Goal: Task Accomplishment & Management: Complete application form

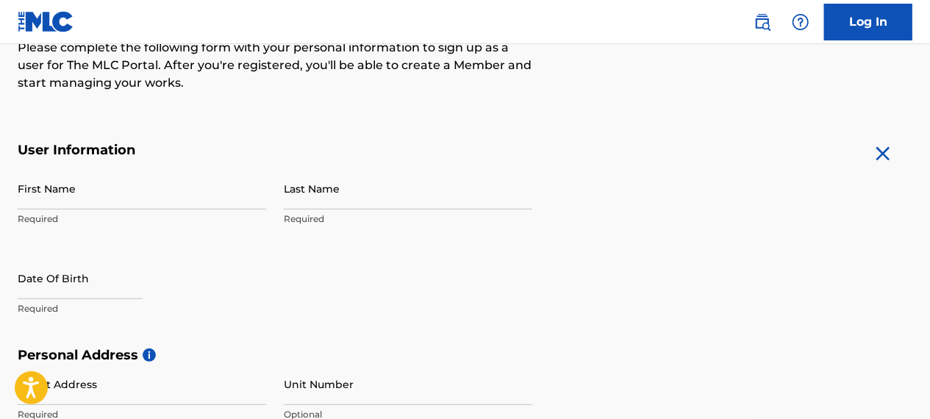
scroll to position [213, 0]
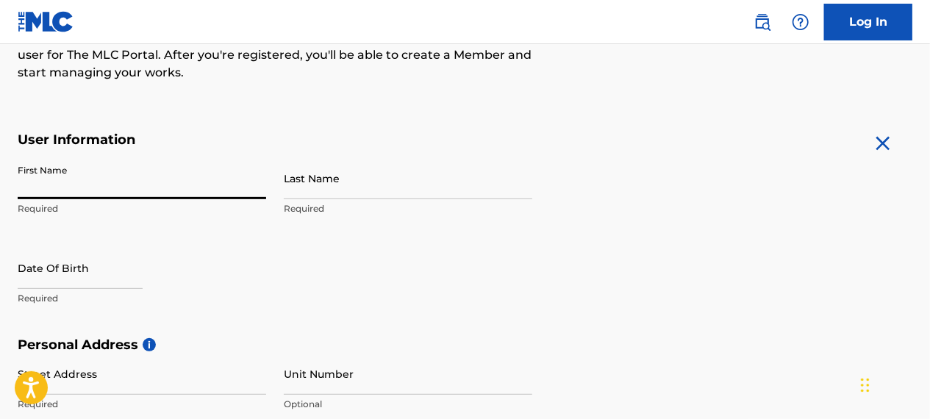
click at [119, 180] on input "First Name" at bounding box center [142, 178] width 248 height 42
type input "Devin"
click at [358, 198] on input "Last Name" at bounding box center [408, 178] width 248 height 42
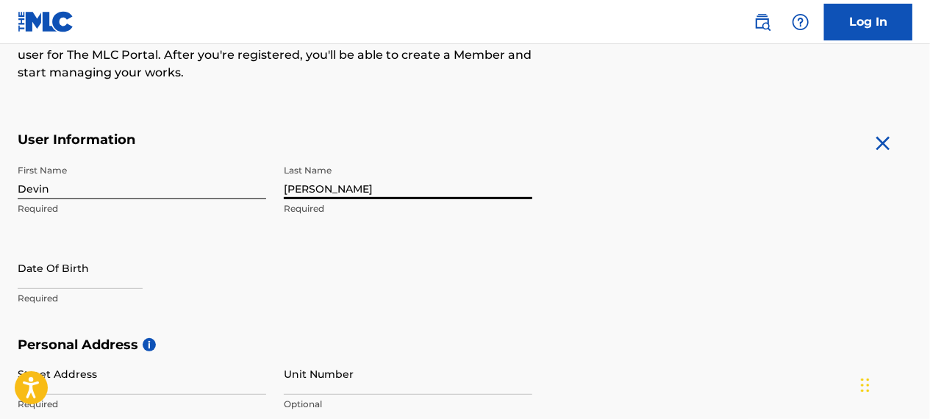
type input "[PERSON_NAME]"
click at [90, 260] on input "text" at bounding box center [80, 268] width 125 height 42
select select "7"
select select "2025"
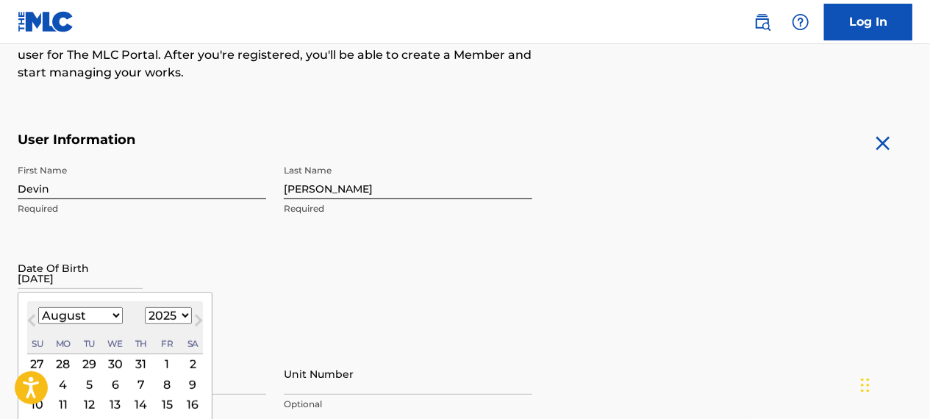
click at [114, 268] on input "[DATE]" at bounding box center [80, 268] width 125 height 42
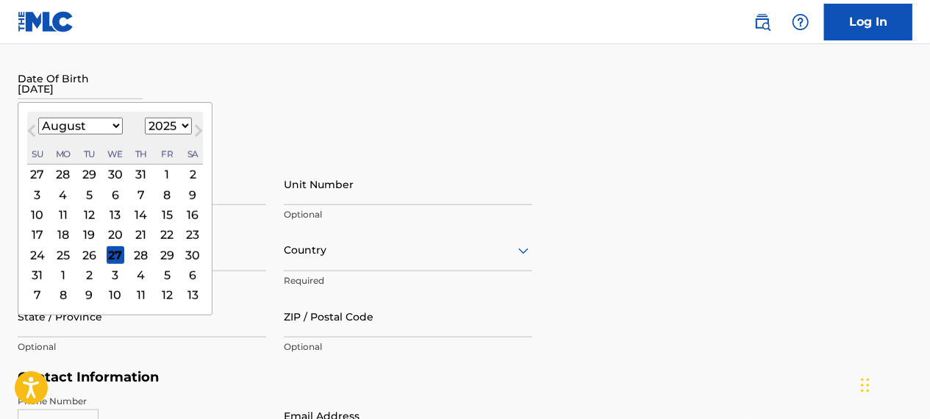
scroll to position [404, 0]
type input "[DATE]"
click at [111, 121] on select "January February March April May June July August September October November De…" at bounding box center [80, 124] width 85 height 17
select select "8"
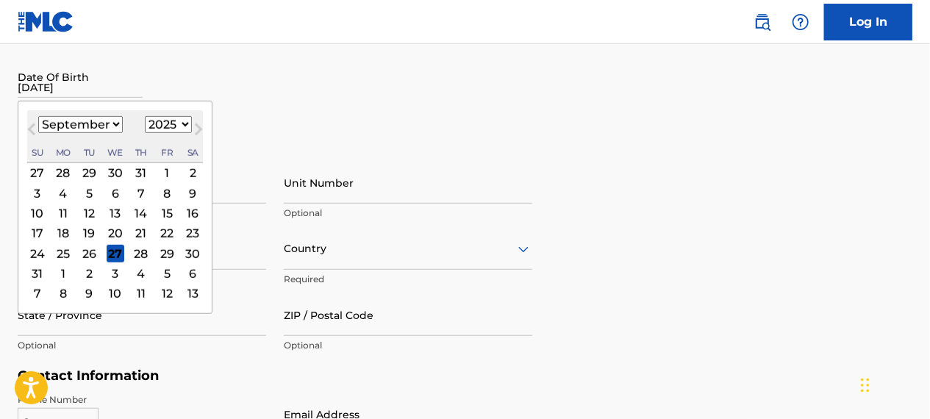
click at [38, 116] on select "January February March April May June July August September October November De…" at bounding box center [80, 124] width 85 height 17
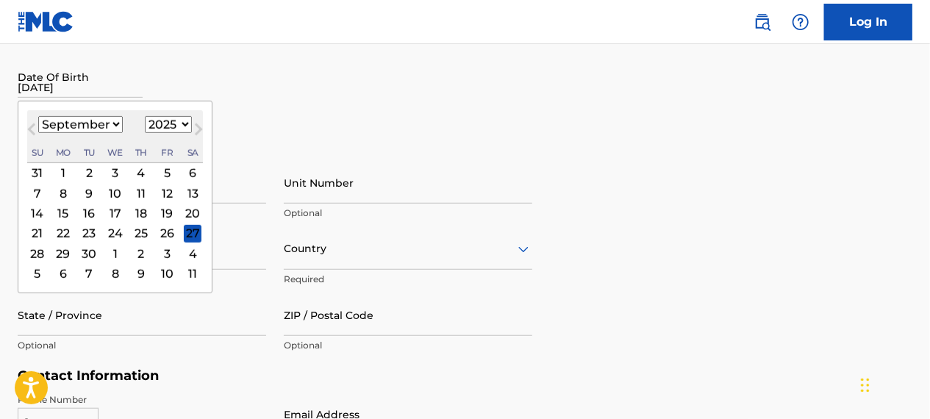
click at [176, 118] on select "1899 1900 1901 1902 1903 1904 1905 1906 1907 1908 1909 1910 1911 1912 1913 1914…" at bounding box center [168, 124] width 47 height 17
select select "2001"
click at [145, 116] on select "1899 1900 1901 1902 1903 1904 1905 1906 1907 1908 1909 1910 1911 1912 1913 1914…" at bounding box center [168, 124] width 47 height 17
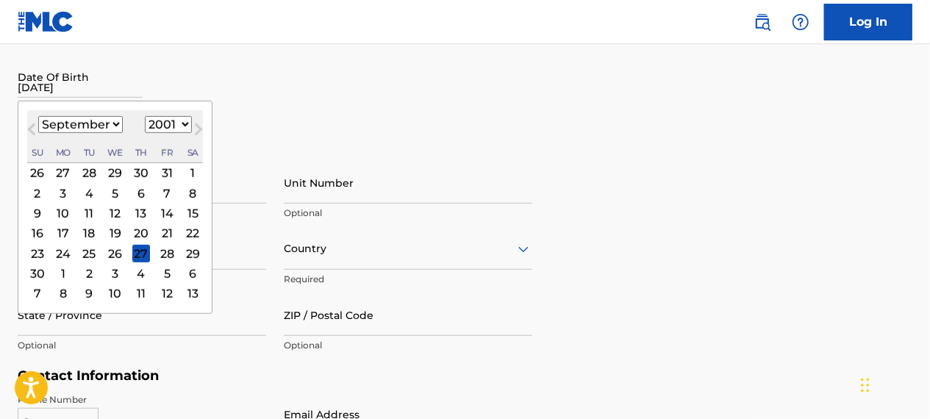
click at [37, 219] on div "9" at bounding box center [38, 213] width 18 height 18
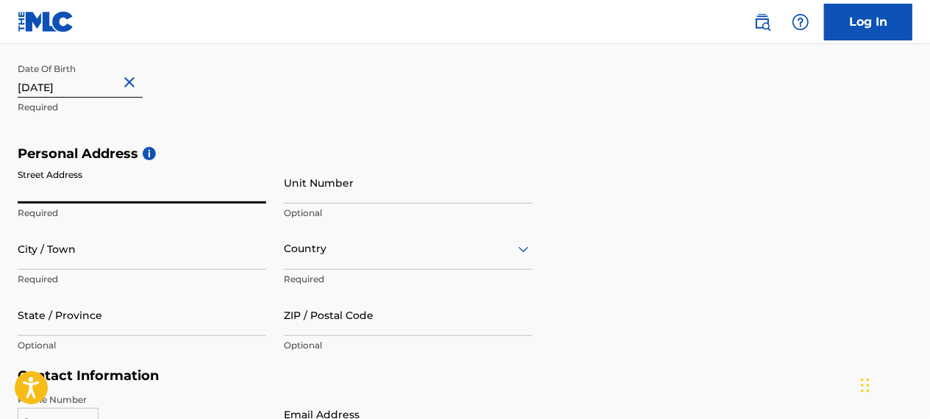
click at [142, 193] on input "Street Address" at bounding box center [142, 183] width 248 height 42
type input "[STREET_ADDRESS]"
type input "[GEOGRAPHIC_DATA]"
type input "46226"
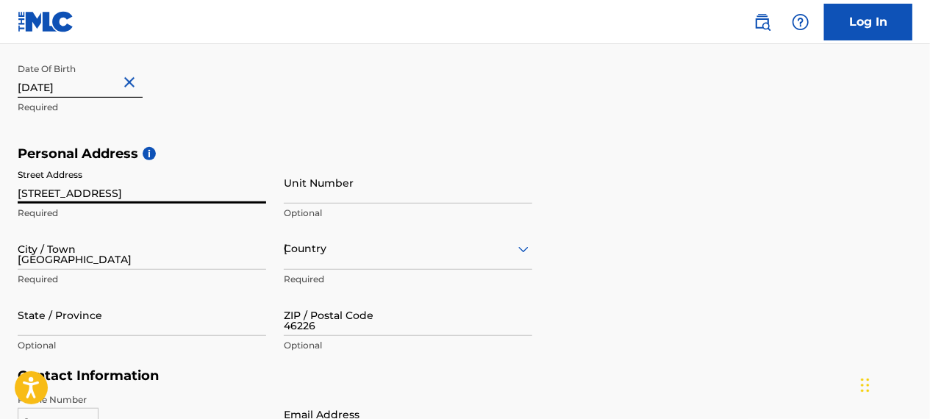
type input "1"
type input "317"
type input "2703724"
type input "[EMAIL_ADDRESS][PERSON_NAME][DOMAIN_NAME]"
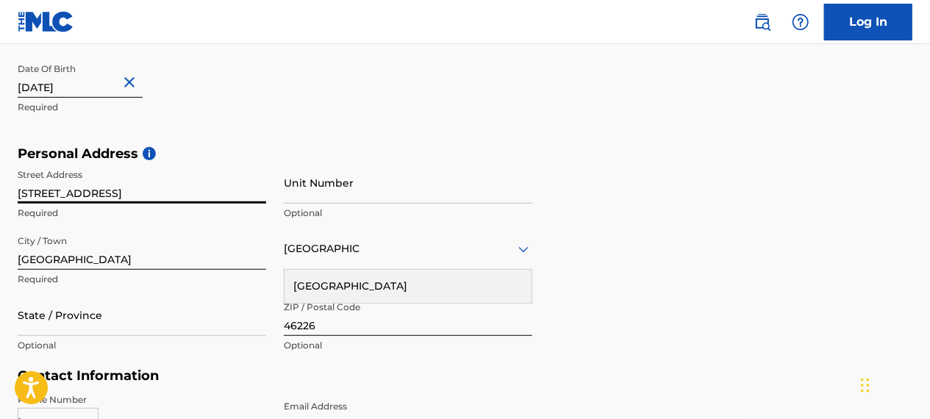
scroll to position [636, 0]
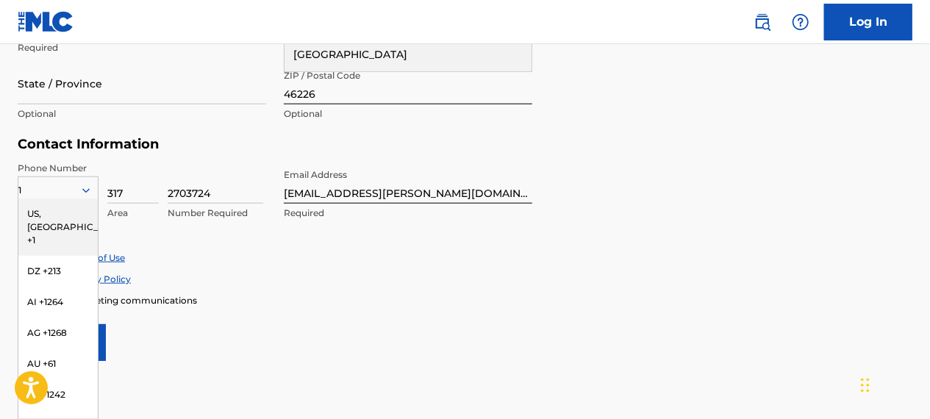
click at [59, 218] on div "US, [GEOGRAPHIC_DATA] +1" at bounding box center [57, 226] width 79 height 57
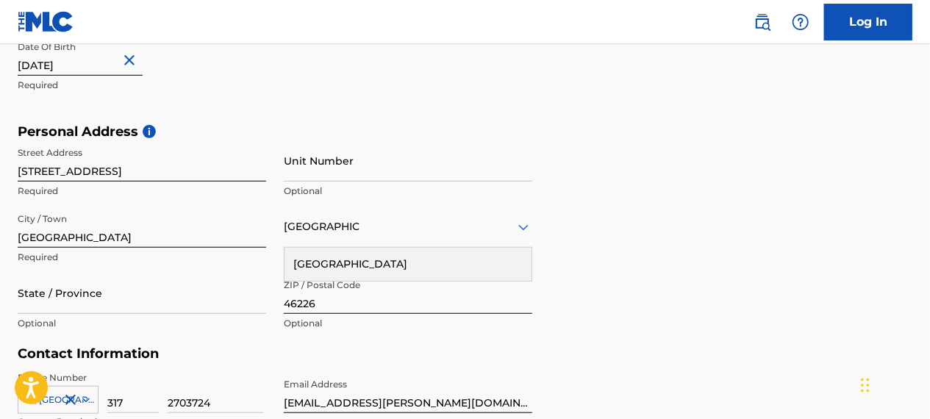
scroll to position [425, 0]
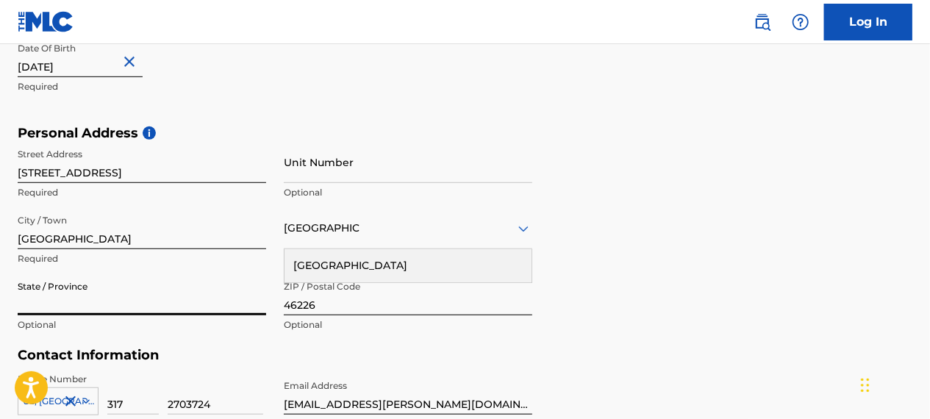
click at [150, 288] on input "State / Province" at bounding box center [142, 294] width 248 height 42
type input "IN"
click at [327, 262] on div "[GEOGRAPHIC_DATA]" at bounding box center [408, 265] width 247 height 33
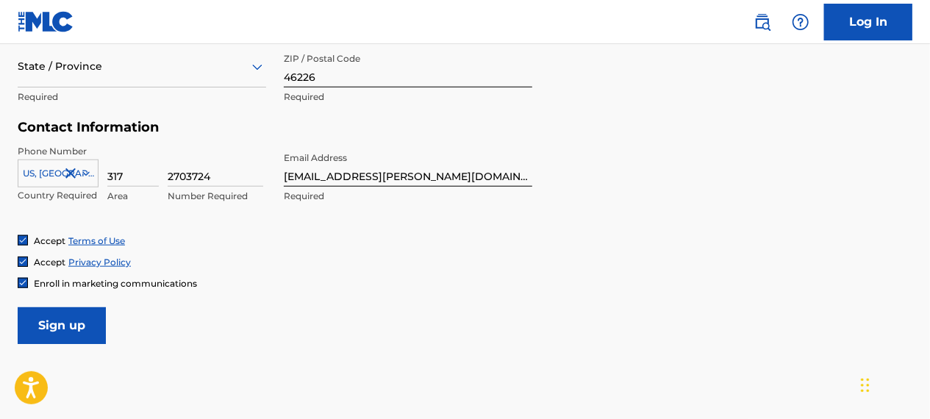
scroll to position [662, 0]
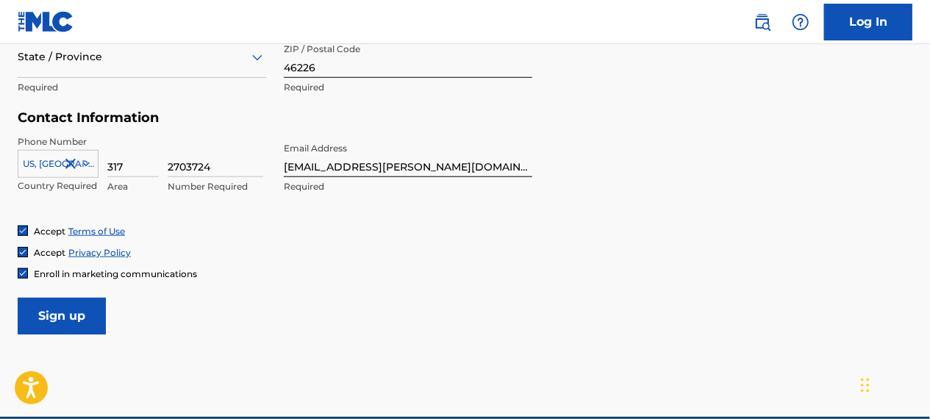
click at [415, 167] on input "[EMAIL_ADDRESS][PERSON_NAME][DOMAIN_NAME]" at bounding box center [408, 156] width 248 height 42
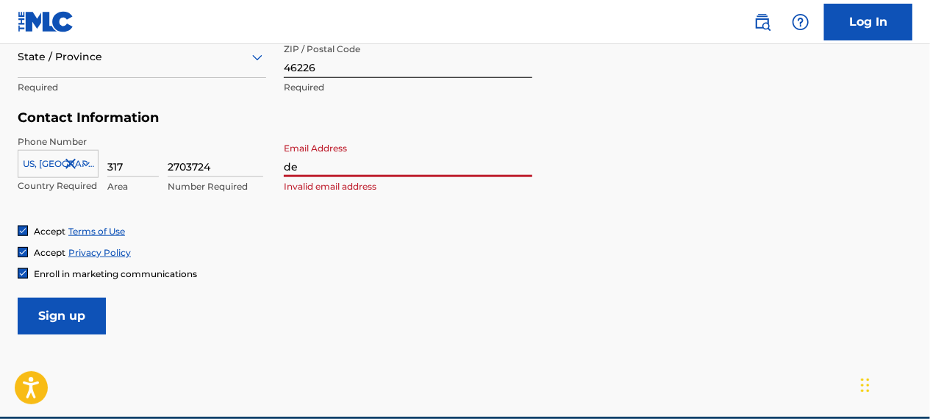
type input "[EMAIL_ADDRESS][DOMAIN_NAME]"
type input "[GEOGRAPHIC_DATA]"
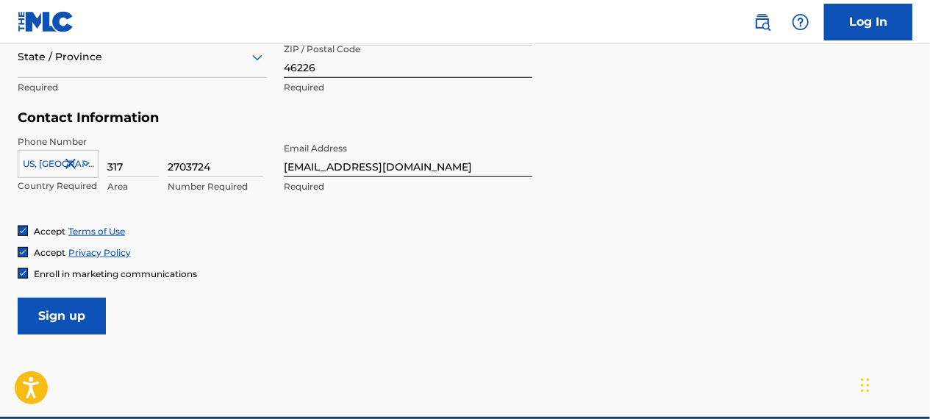
click at [84, 318] on input "Sign up" at bounding box center [62, 316] width 88 height 37
click at [40, 327] on input "Sign up" at bounding box center [62, 316] width 88 height 37
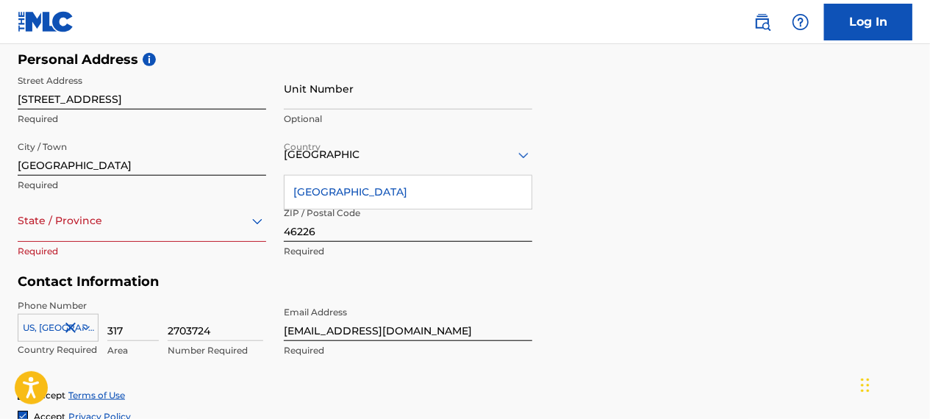
scroll to position [487, 0]
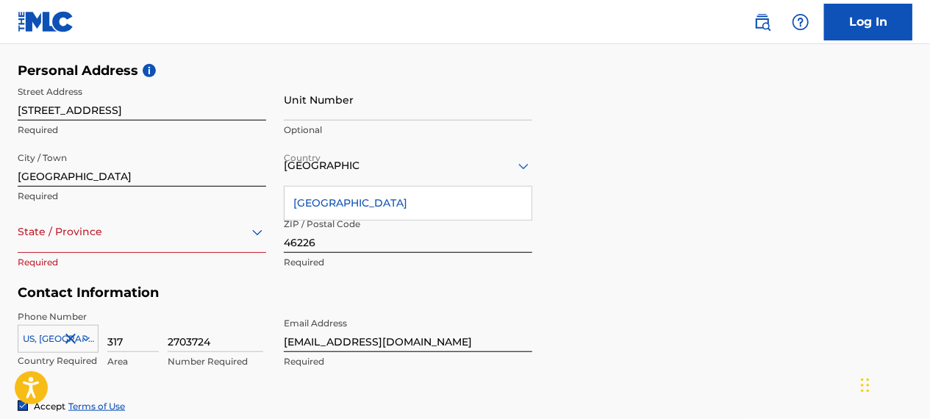
click at [366, 206] on div "[GEOGRAPHIC_DATA]" at bounding box center [408, 203] width 247 height 33
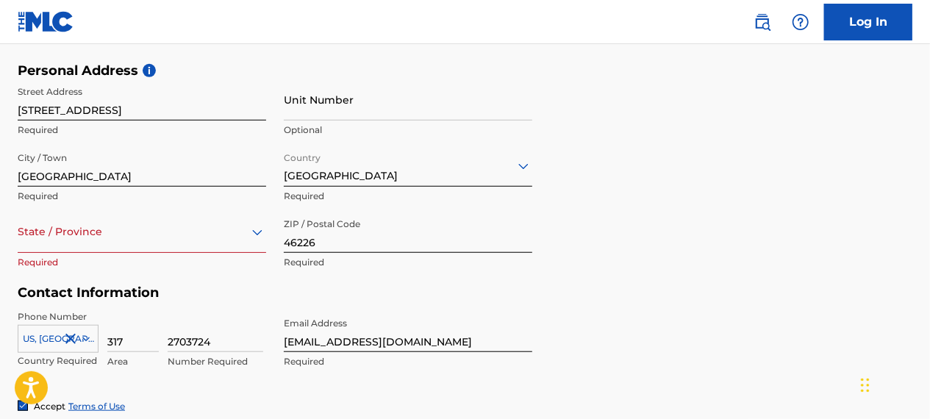
click at [185, 240] on div "State / Province" at bounding box center [142, 232] width 248 height 42
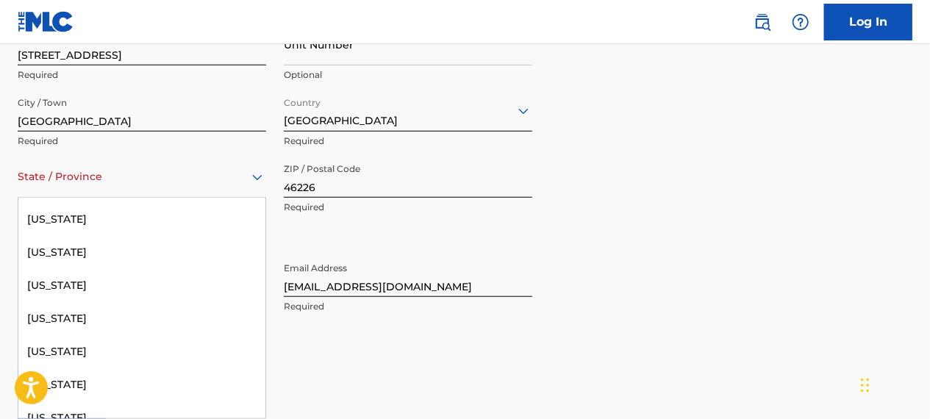
scroll to position [411, 0]
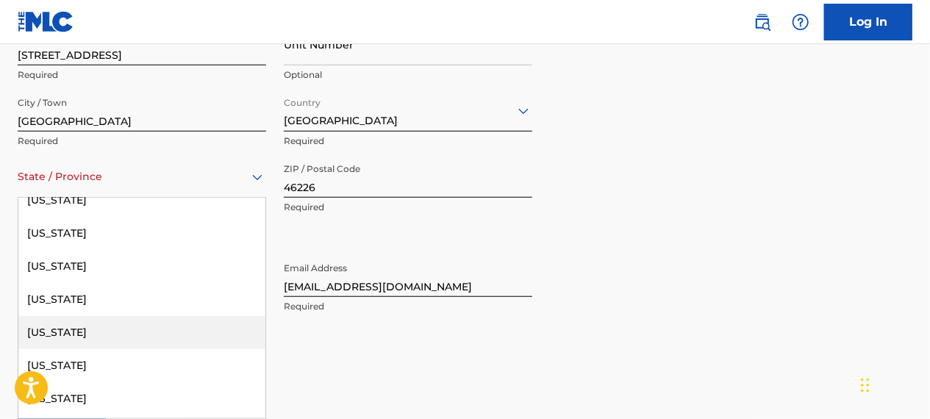
click at [101, 332] on div "[US_STATE]" at bounding box center [141, 332] width 247 height 33
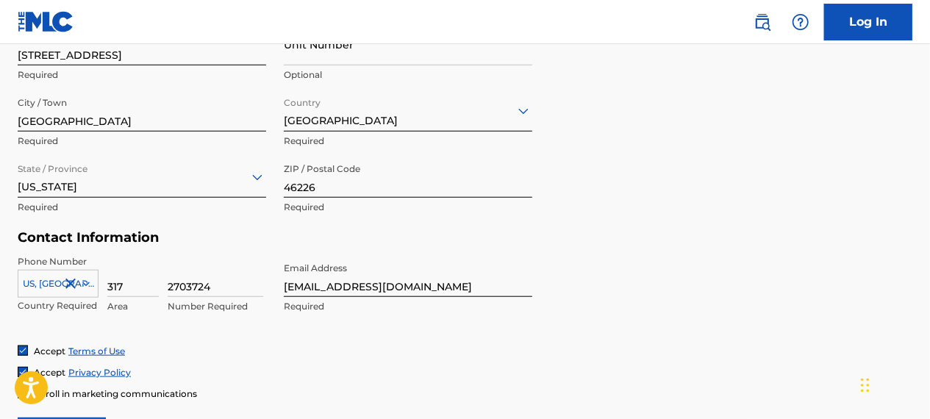
scroll to position [726, 0]
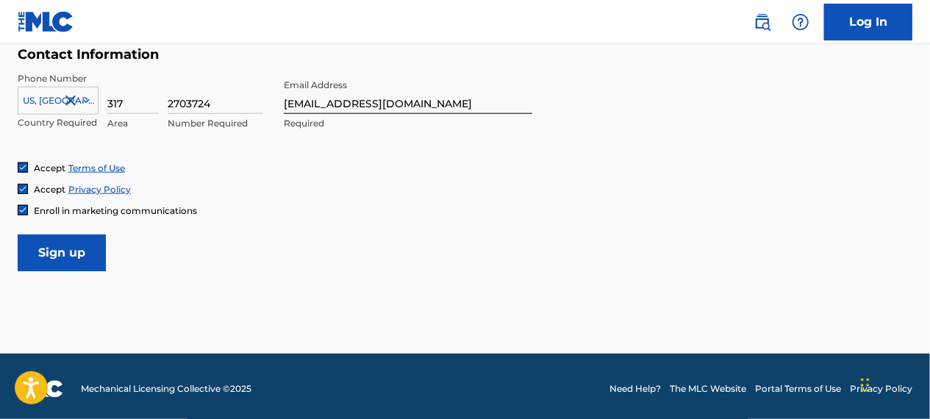
click at [47, 254] on input "Sign up" at bounding box center [62, 253] width 88 height 37
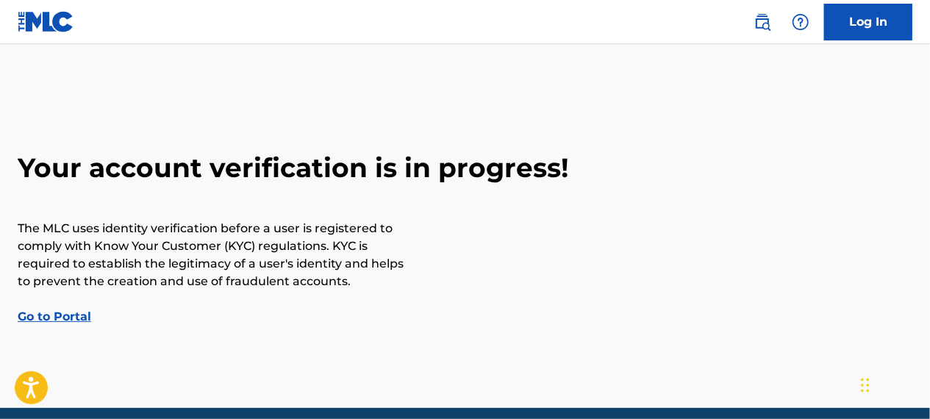
scroll to position [60, 0]
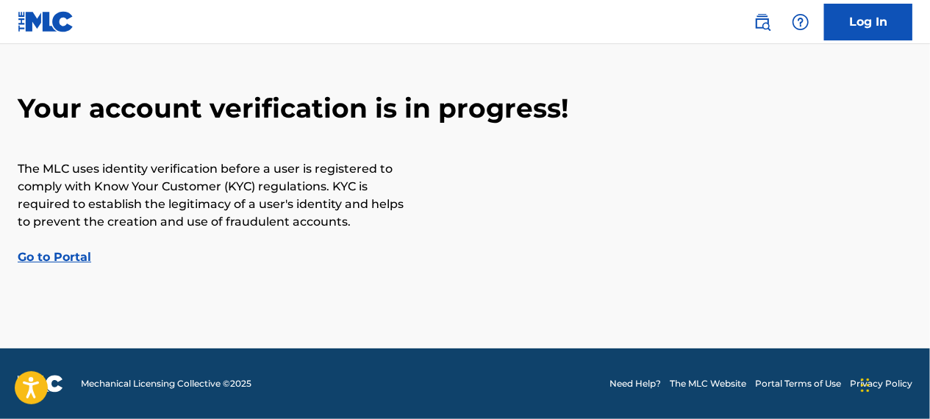
click at [65, 254] on link "Go to Portal" at bounding box center [55, 257] width 74 height 14
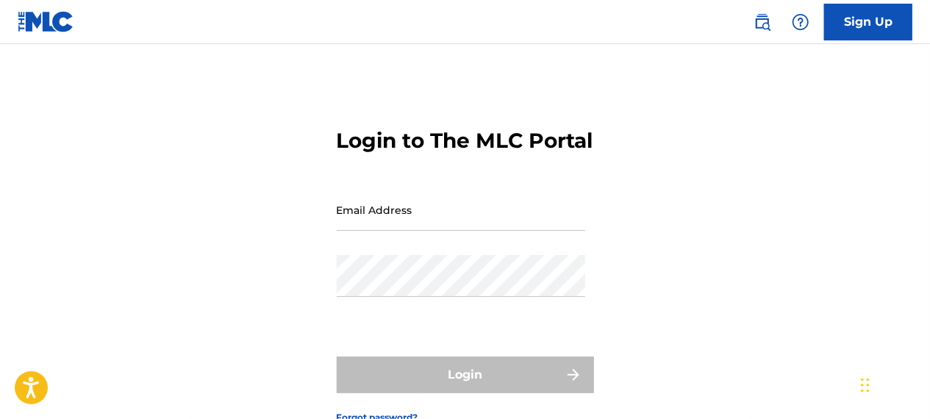
click at [362, 231] on input "Email Address" at bounding box center [461, 210] width 248 height 42
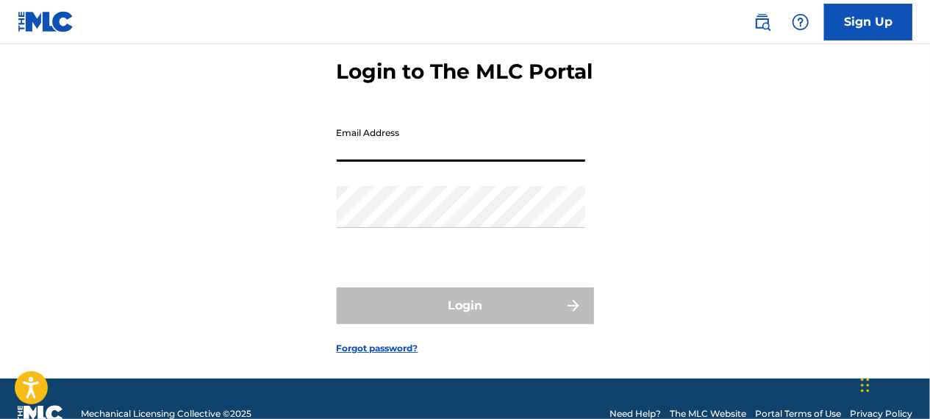
scroll to position [59, 0]
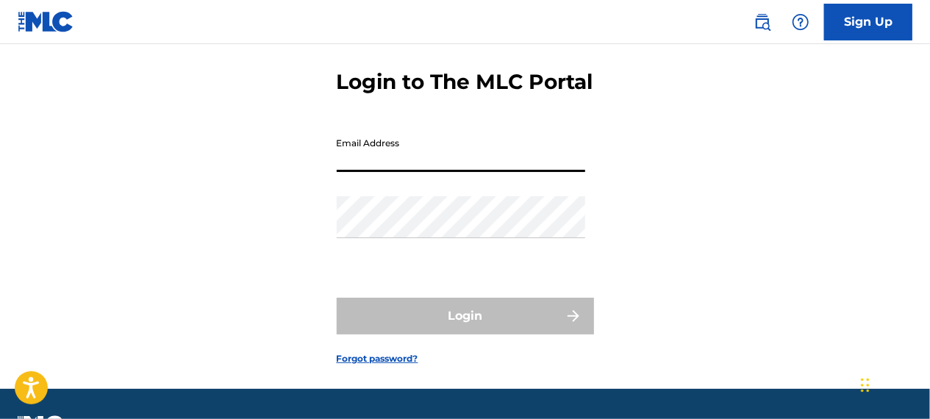
click at [447, 172] on input "Email Address" at bounding box center [461, 151] width 248 height 42
type input "[EMAIL_ADDRESS][DOMAIN_NAME]"
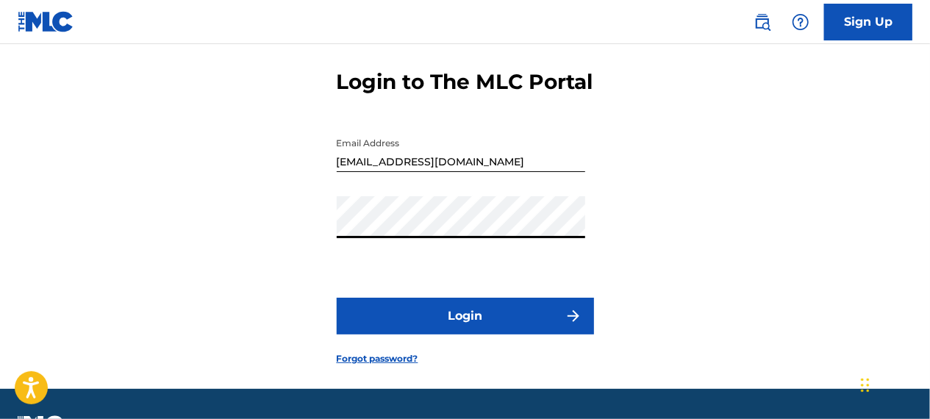
click at [337, 298] on button "Login" at bounding box center [465, 316] width 257 height 37
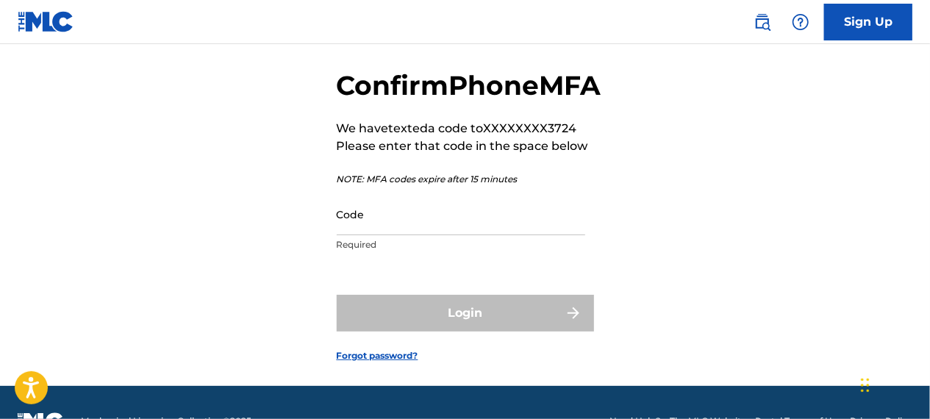
click at [451, 235] on input "Code" at bounding box center [461, 214] width 248 height 42
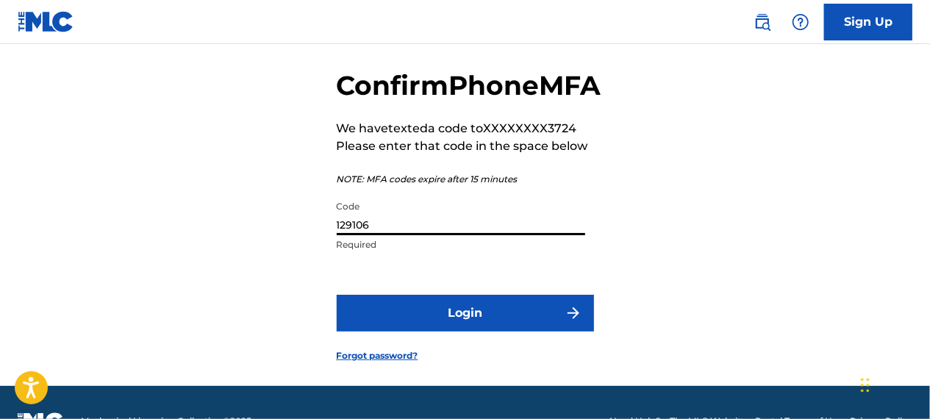
type input "129106"
click at [337, 295] on button "Login" at bounding box center [465, 313] width 257 height 37
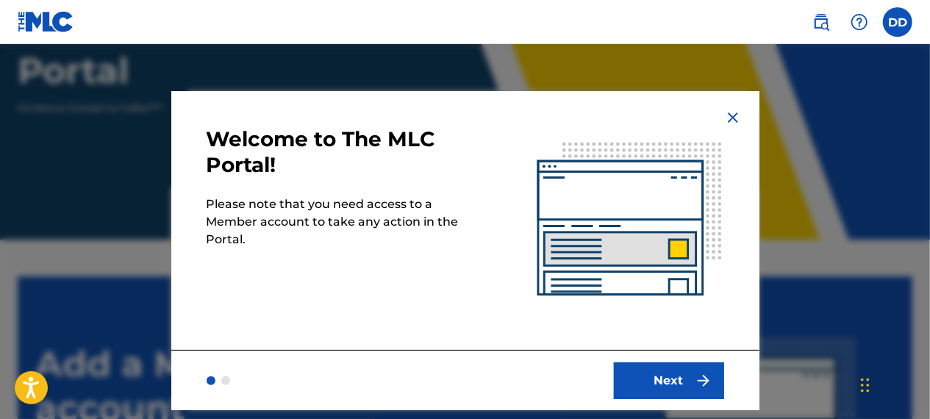
scroll to position [192, 0]
click at [672, 387] on button "Next" at bounding box center [669, 380] width 110 height 37
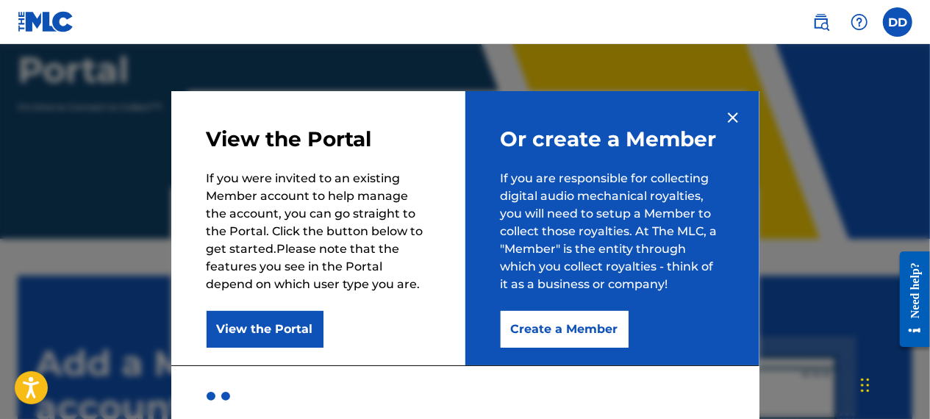
click at [533, 338] on button "Create a Member" at bounding box center [565, 329] width 128 height 37
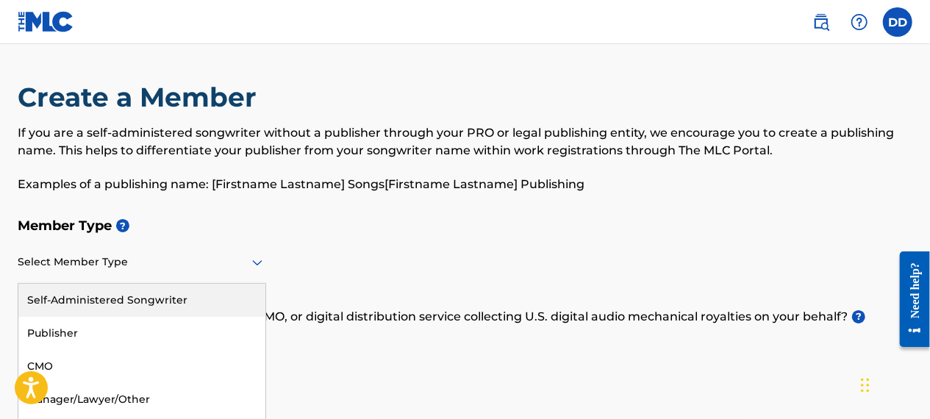
click at [157, 253] on div "Select Member Type" at bounding box center [142, 263] width 248 height 42
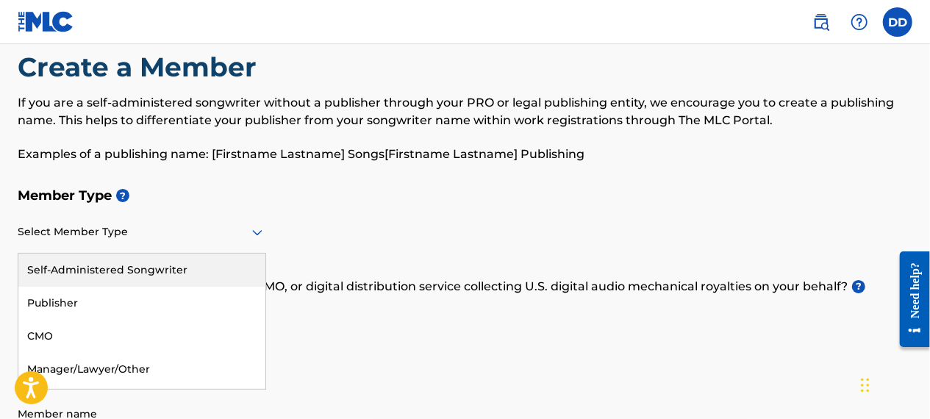
click at [96, 271] on div "Self-Administered Songwriter" at bounding box center [141, 270] width 247 height 33
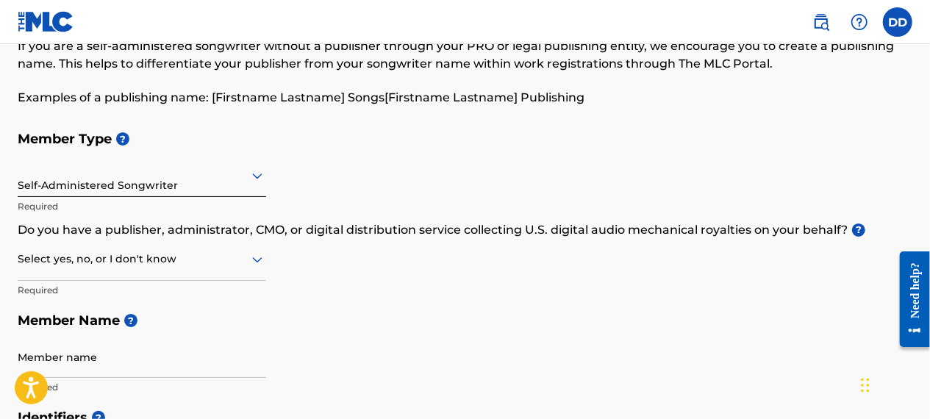
scroll to position [90, 0]
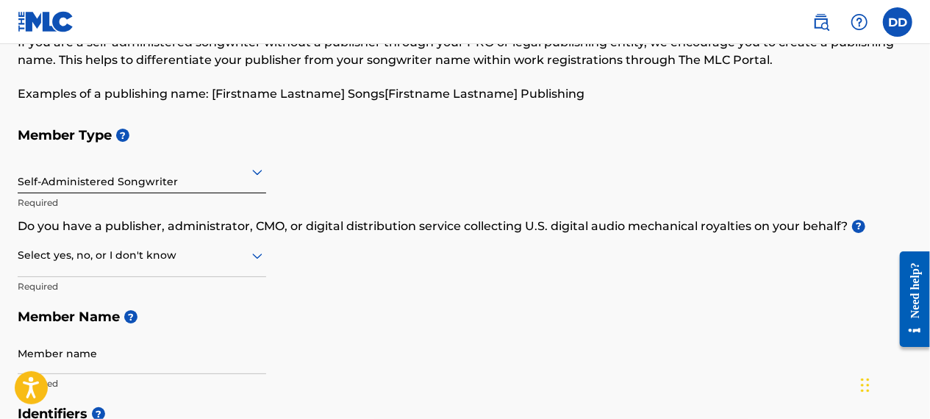
click at [125, 257] on div at bounding box center [142, 255] width 248 height 18
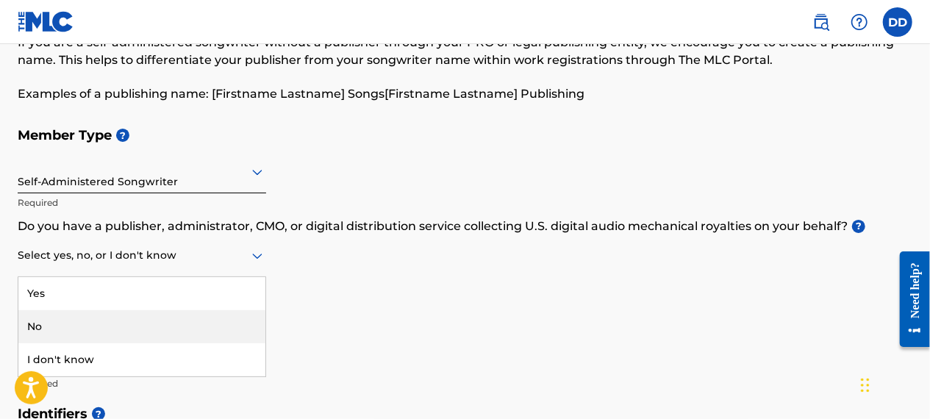
click at [93, 329] on div "No" at bounding box center [141, 326] width 247 height 33
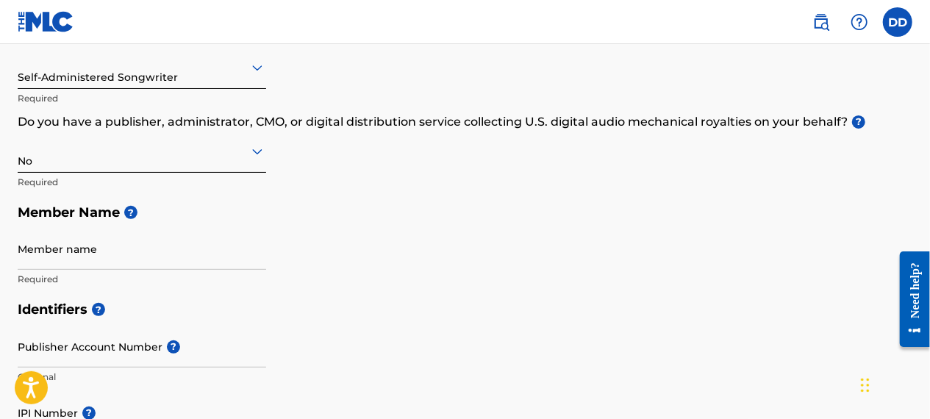
scroll to position [206, 0]
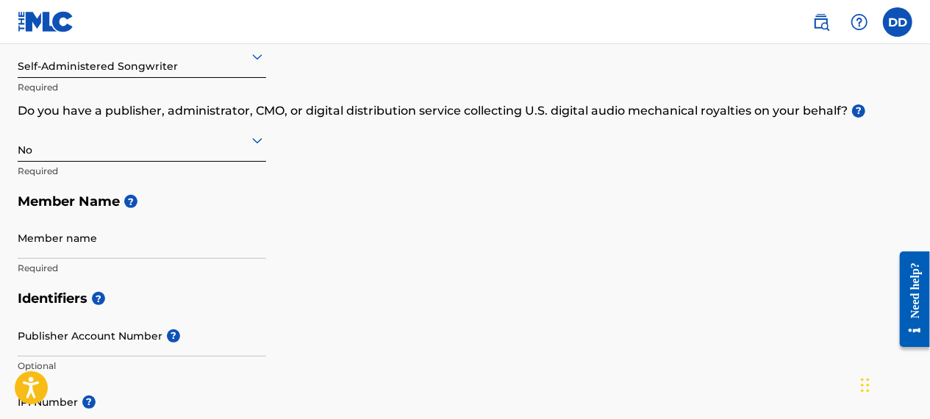
click at [88, 240] on input "Member name" at bounding box center [142, 238] width 248 height 42
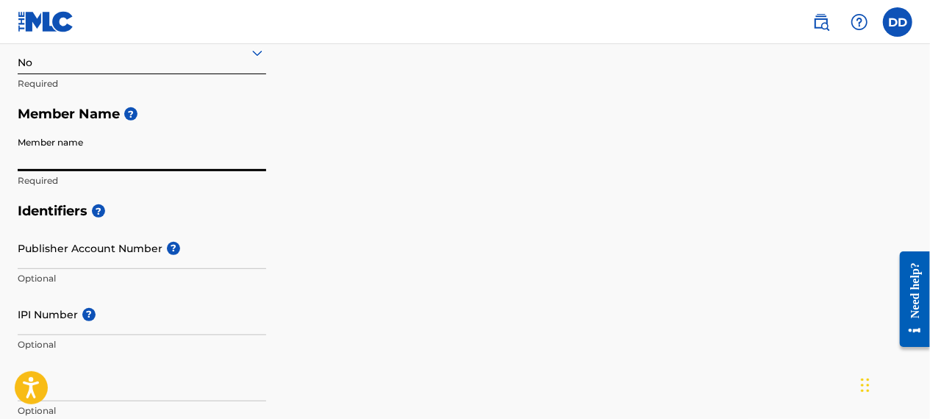
scroll to position [296, 0]
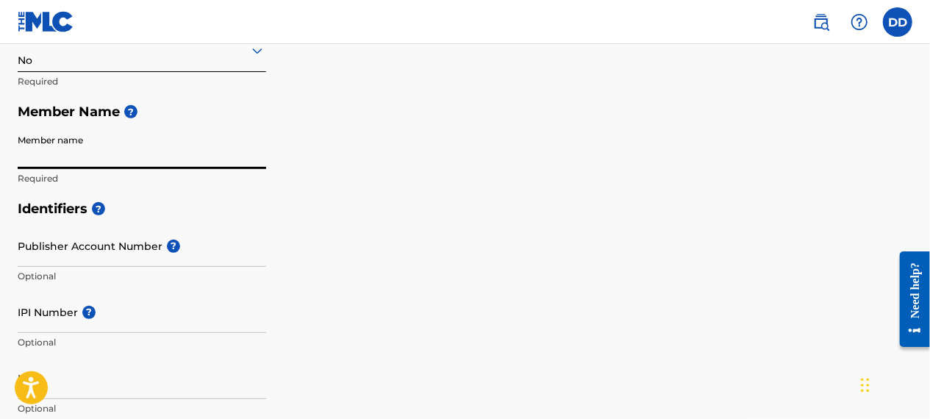
click at [85, 251] on input "Publisher Account Number ?" at bounding box center [142, 246] width 248 height 42
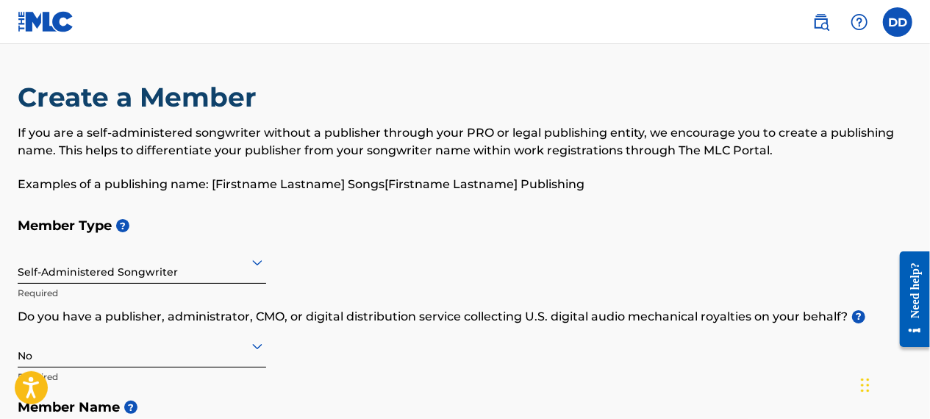
scroll to position [128, 0]
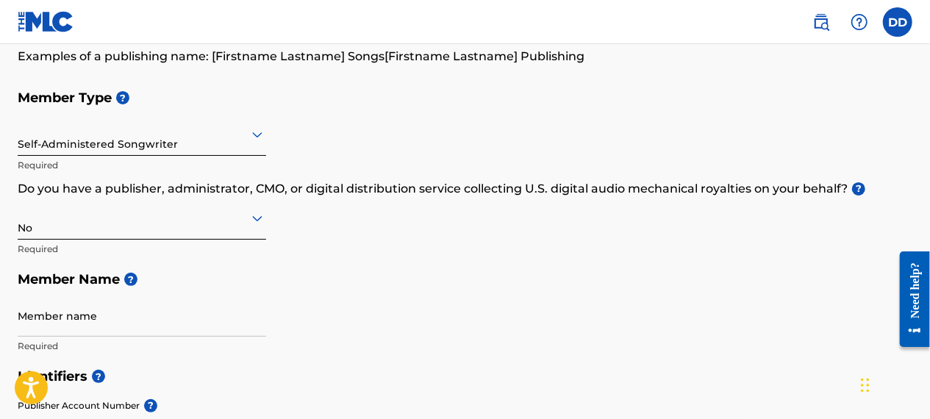
click at [115, 143] on div at bounding box center [142, 134] width 248 height 18
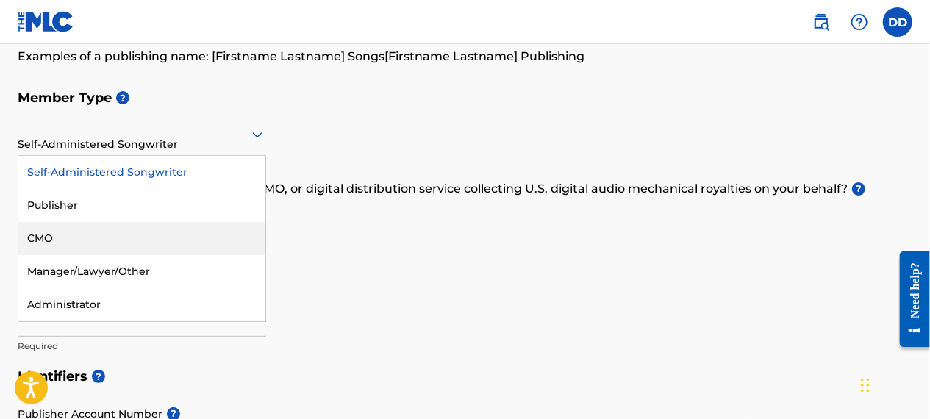
click at [105, 238] on div "CMO" at bounding box center [141, 238] width 247 height 33
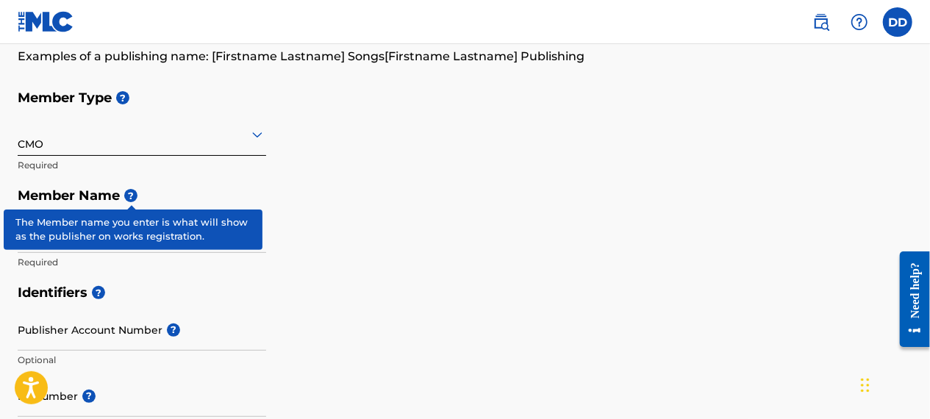
click at [119, 160] on p "Required" at bounding box center [142, 165] width 248 height 13
click at [119, 143] on div "CMO" at bounding box center [142, 134] width 248 height 36
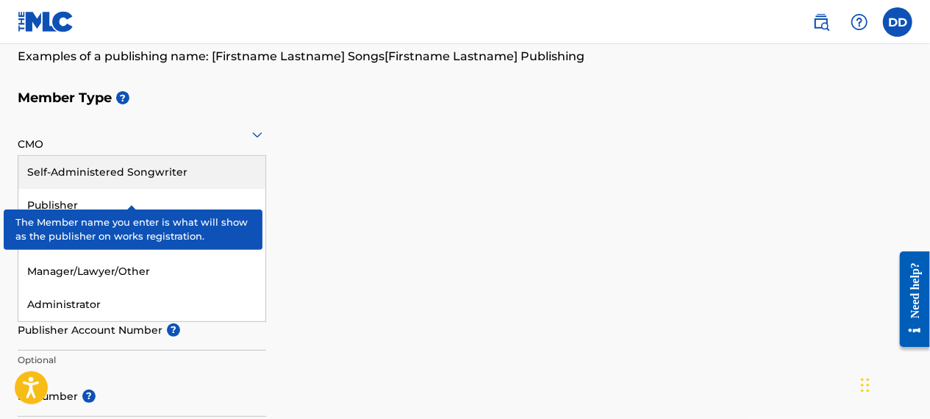
click at [410, 215] on div "Member Type ? 5 results available. Use Up and Down to choose options, press Ent…" at bounding box center [465, 179] width 895 height 195
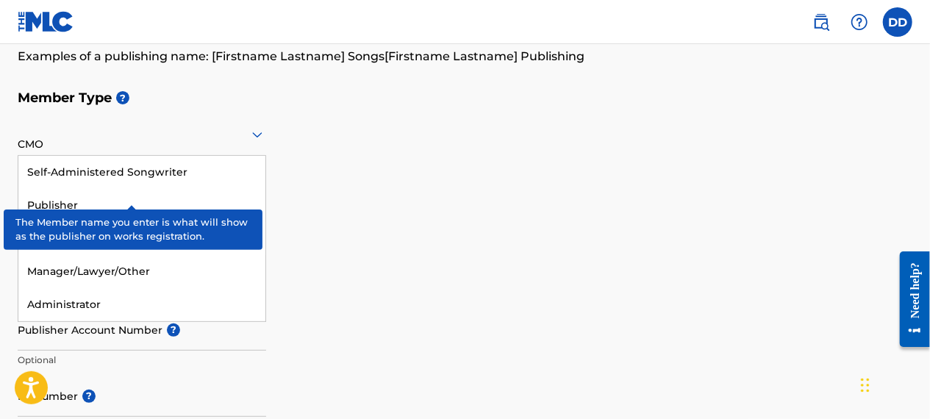
click at [77, 143] on div at bounding box center [142, 134] width 248 height 18
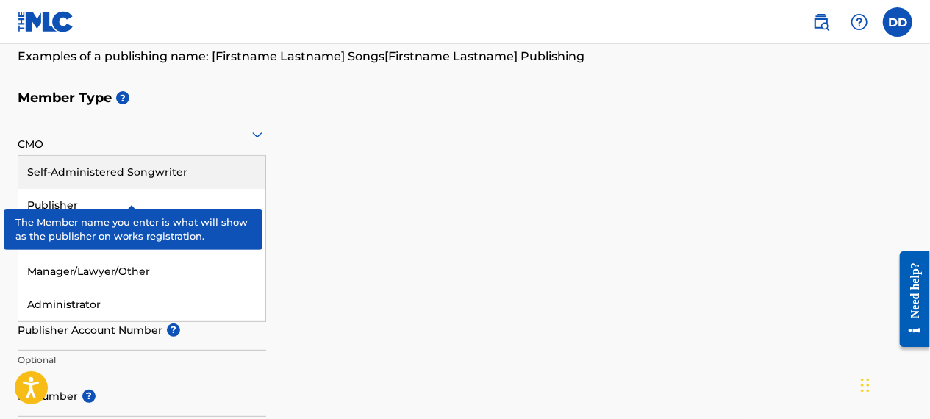
click at [66, 179] on div "Self-Administered Songwriter" at bounding box center [141, 172] width 247 height 33
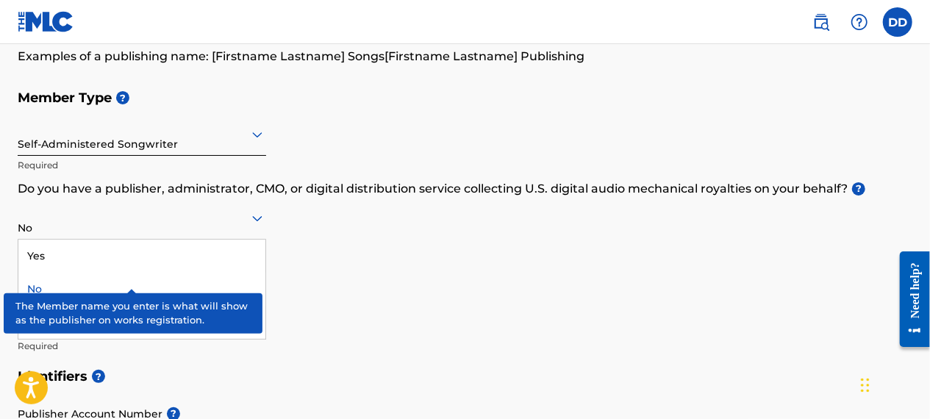
click at [74, 223] on div at bounding box center [142, 218] width 248 height 18
click at [62, 287] on div "No" at bounding box center [141, 289] width 247 height 33
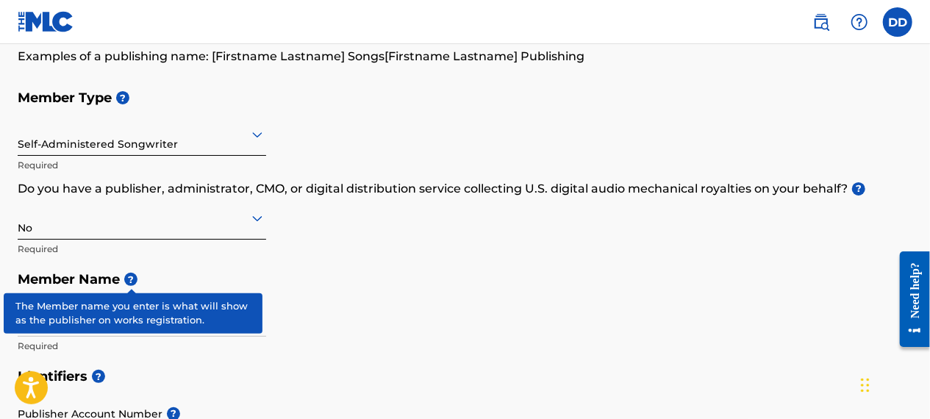
click at [325, 285] on h5 "Member Name ?" at bounding box center [465, 280] width 895 height 32
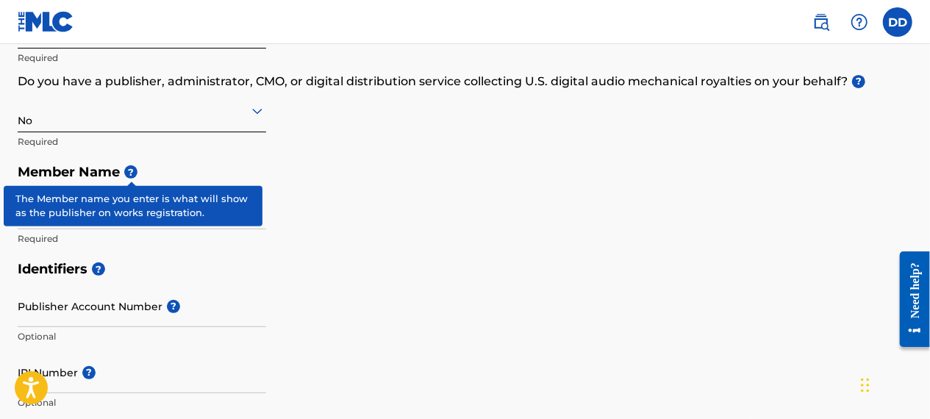
scroll to position [236, 0]
click at [59, 222] on input "Member name" at bounding box center [142, 208] width 248 height 42
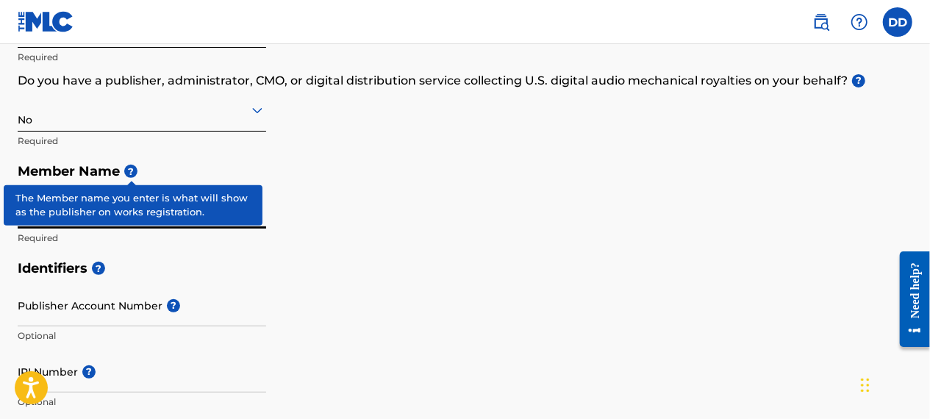
click at [440, 143] on div "Member Type ? Self-Administered Songwriter Required Do you have a publisher, ad…" at bounding box center [465, 113] width 895 height 279
click at [132, 171] on span "?" at bounding box center [130, 171] width 13 height 13
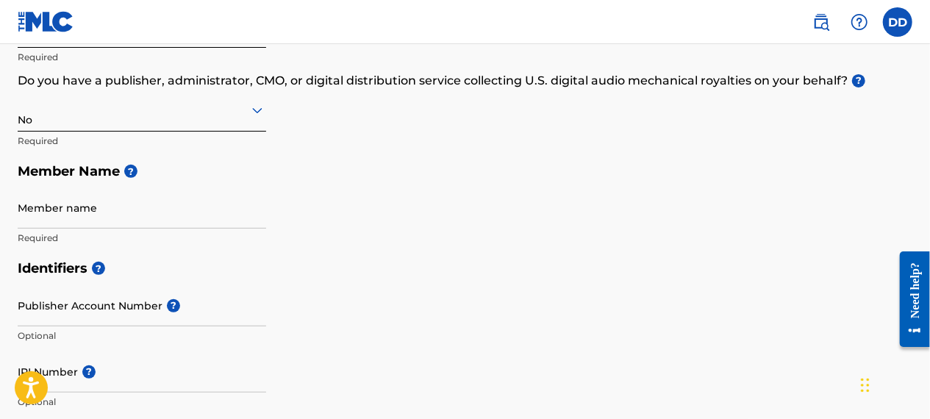
click at [121, 217] on input "Member name" at bounding box center [142, 208] width 248 height 42
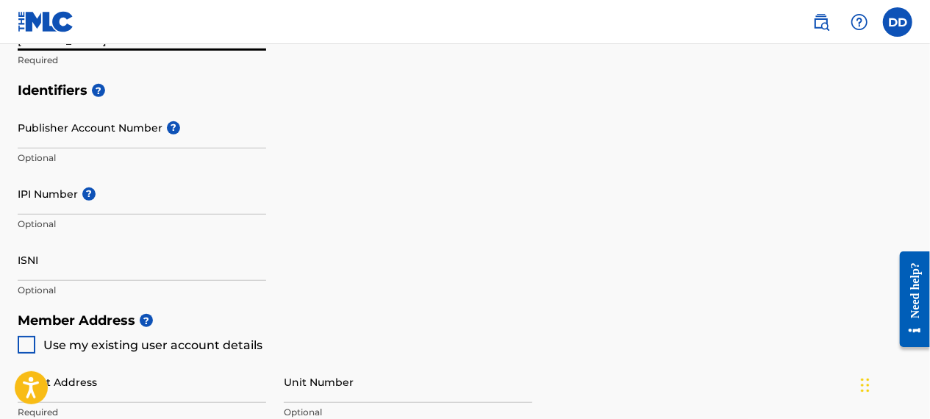
scroll to position [417, 0]
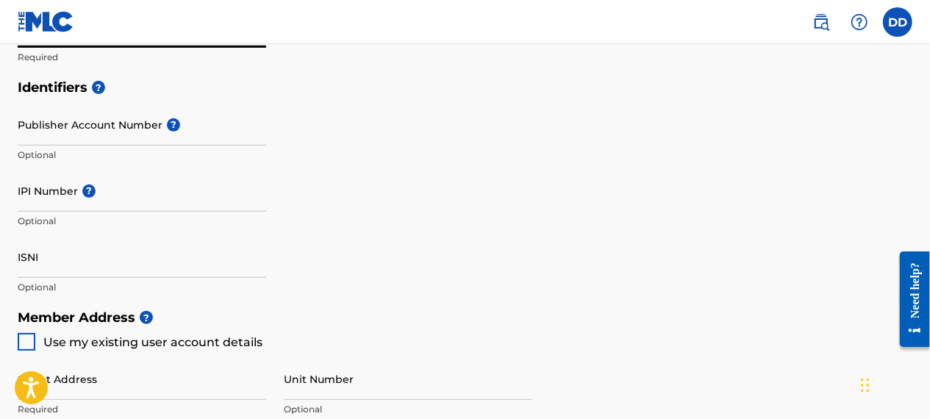
type input "[PERSON_NAME]"
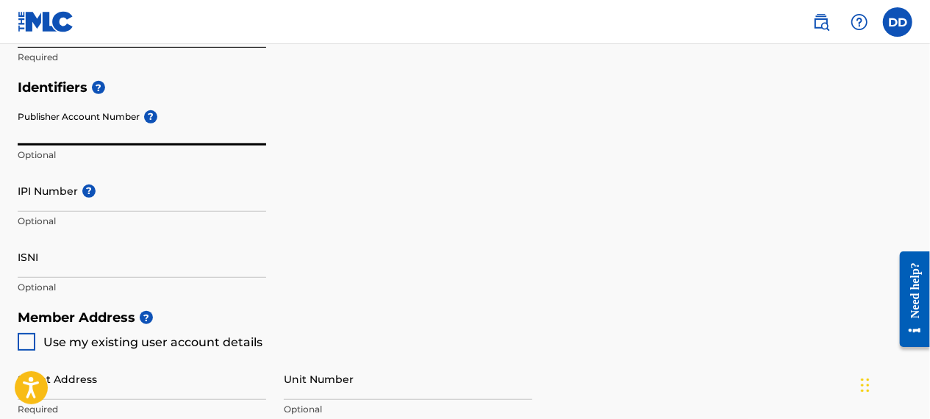
click at [82, 129] on input "Publisher Account Number ?" at bounding box center [142, 125] width 248 height 42
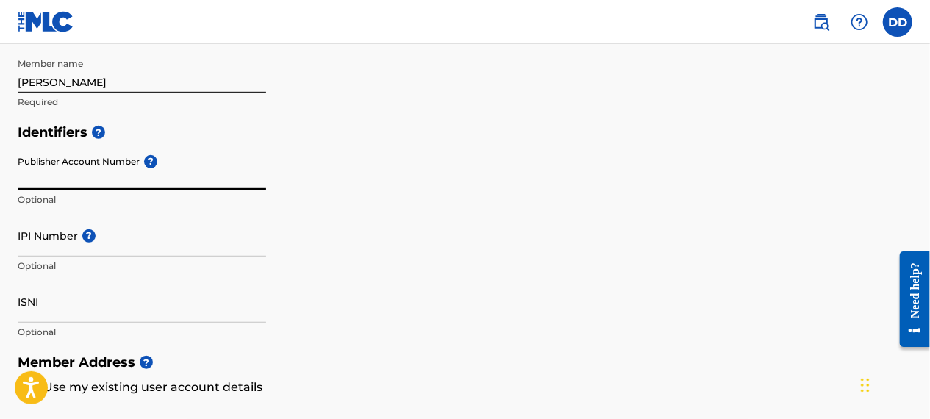
scroll to position [370, 0]
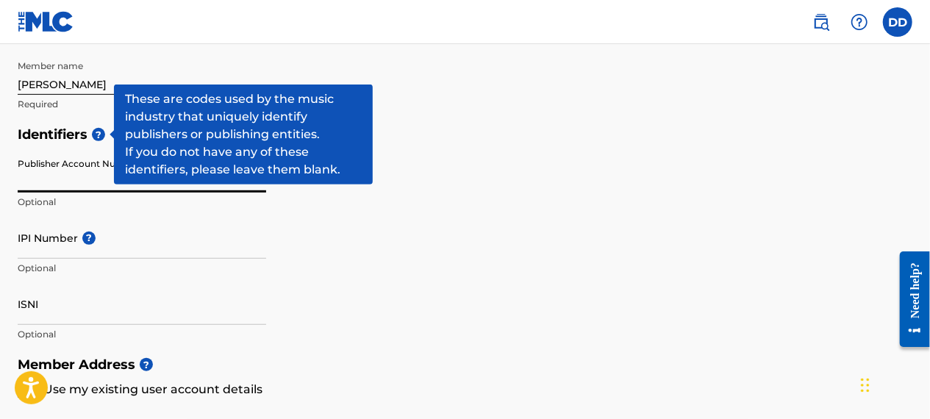
click at [99, 132] on span "?" at bounding box center [98, 134] width 13 height 13
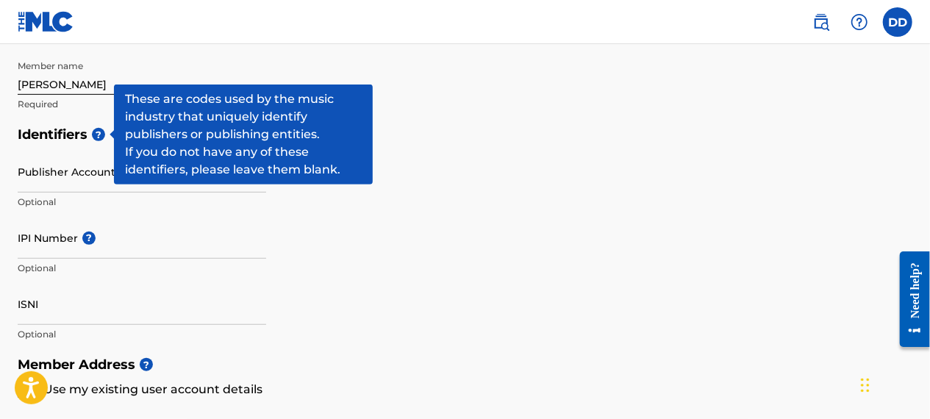
click at [99, 132] on span "?" at bounding box center [98, 134] width 13 height 13
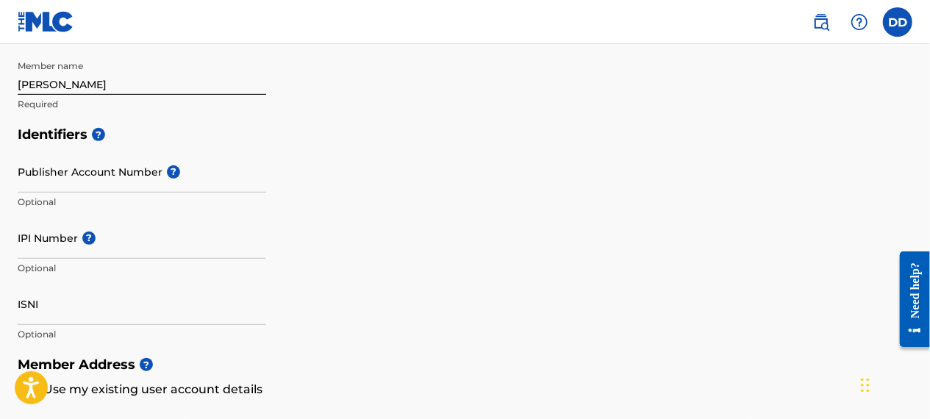
click at [67, 251] on input "IPI Number ?" at bounding box center [142, 238] width 248 height 42
click at [107, 239] on input "IPI Number ?" at bounding box center [142, 238] width 248 height 42
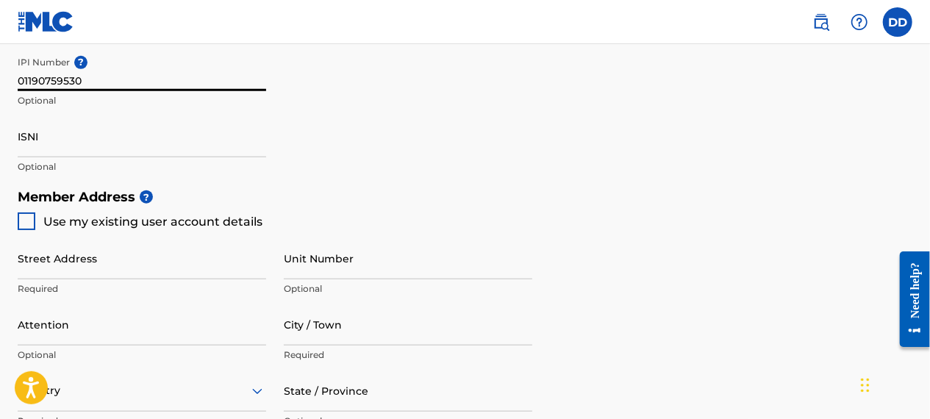
scroll to position [540, 0]
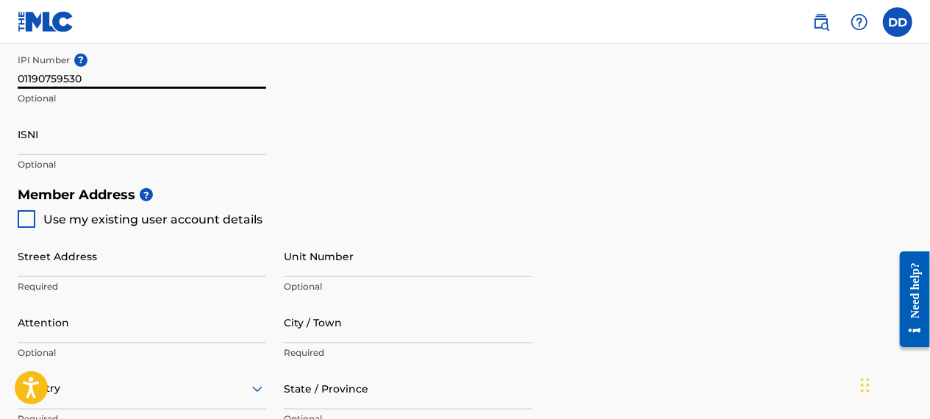
type input "01190759530"
click at [40, 141] on input "ISNI" at bounding box center [142, 134] width 248 height 42
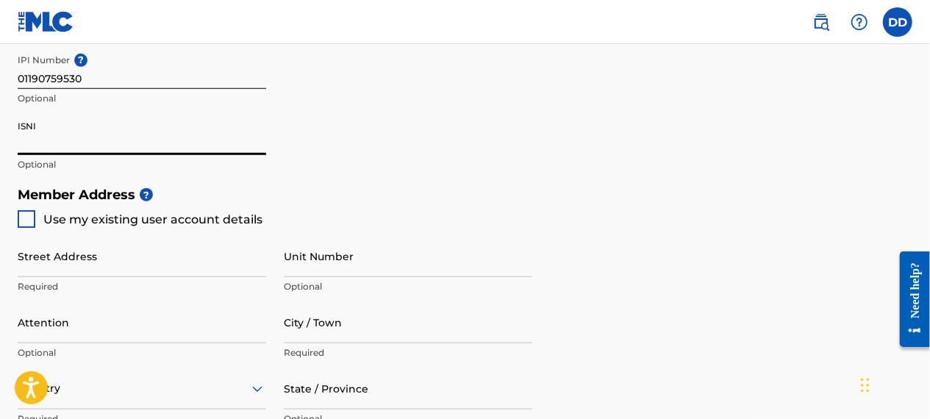
scroll to position [584, 0]
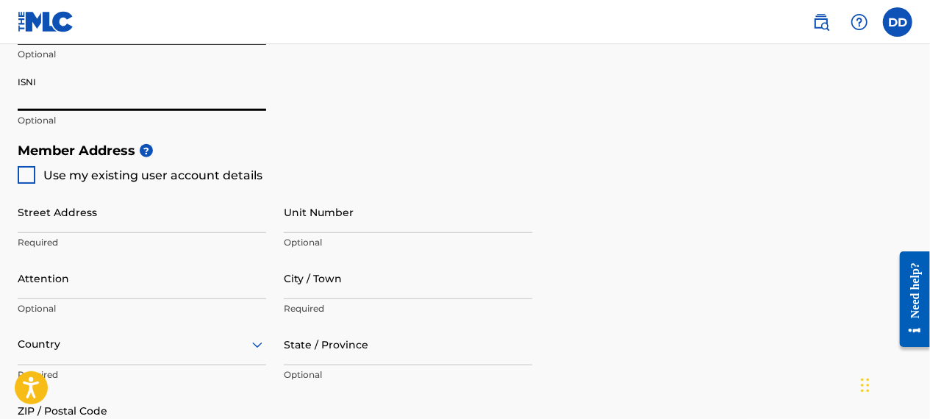
click at [26, 172] on div at bounding box center [27, 175] width 18 height 18
type input "[STREET_ADDRESS]"
type input "[GEOGRAPHIC_DATA]"
type input "46226"
type input "317"
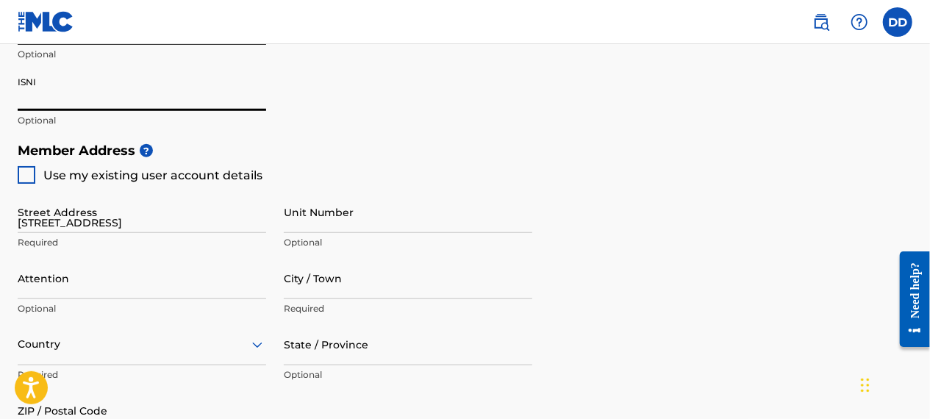
type input "2703724"
type input "[EMAIL_ADDRESS][DOMAIN_NAME]"
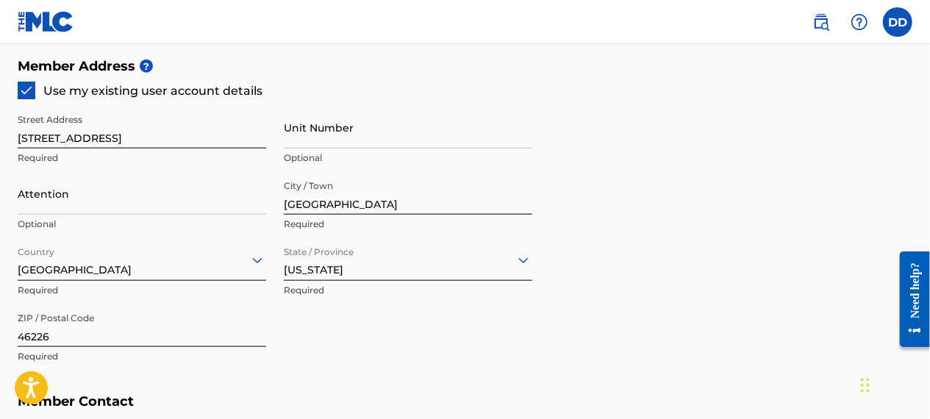
scroll to position [669, 0]
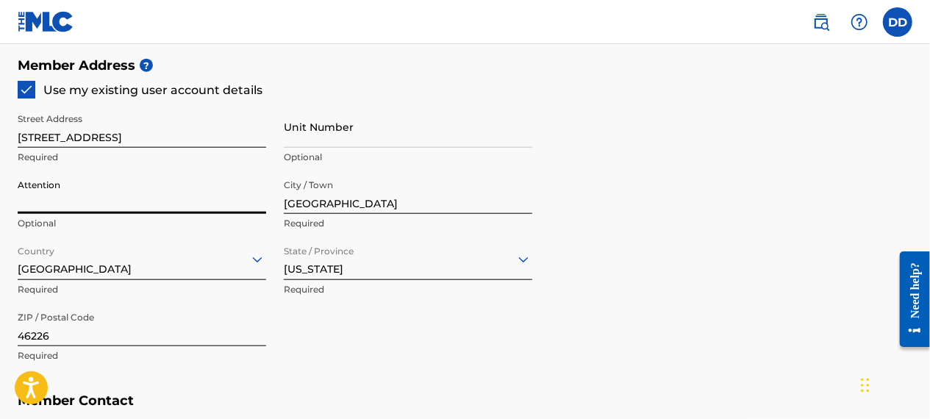
click at [77, 190] on input "Attention" at bounding box center [142, 193] width 248 height 42
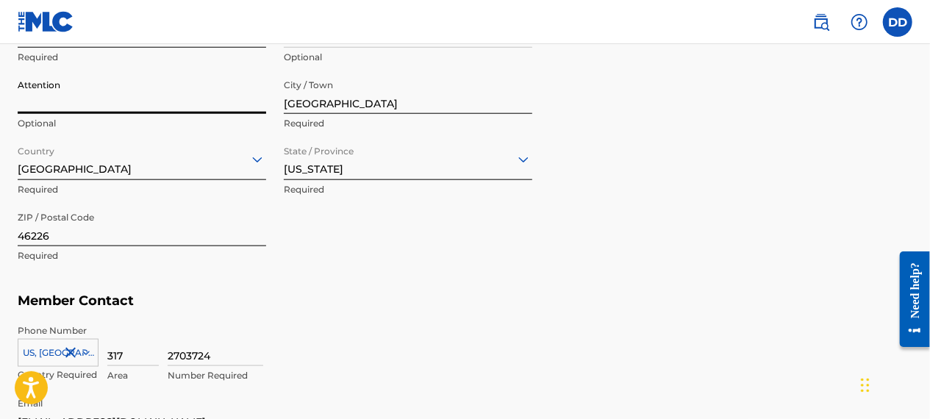
scroll to position [937, 0]
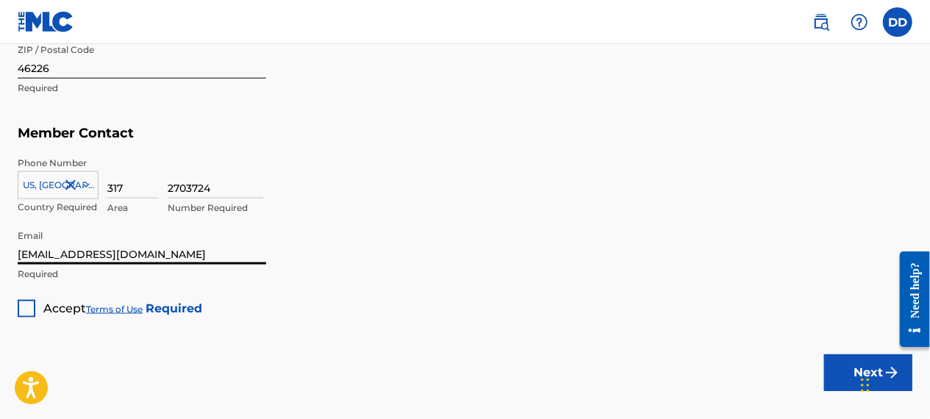
click at [99, 262] on input "[EMAIL_ADDRESS][DOMAIN_NAME]" at bounding box center [142, 244] width 248 height 42
click at [32, 309] on div at bounding box center [27, 309] width 18 height 18
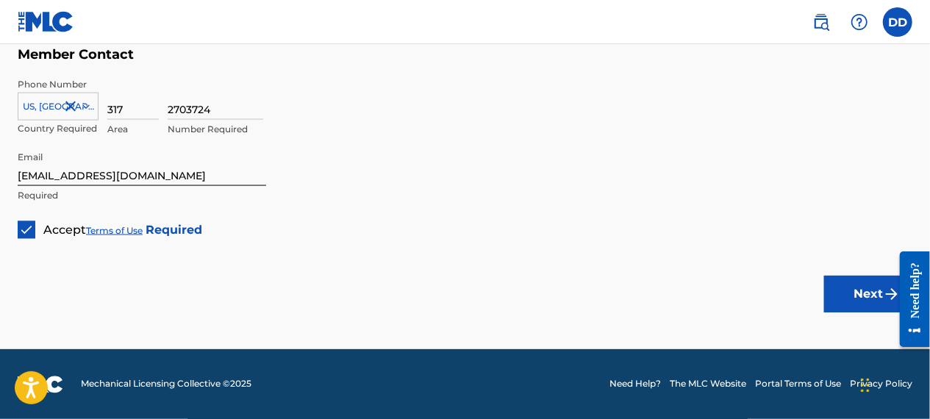
click at [872, 300] on button "Next" at bounding box center [868, 294] width 88 height 37
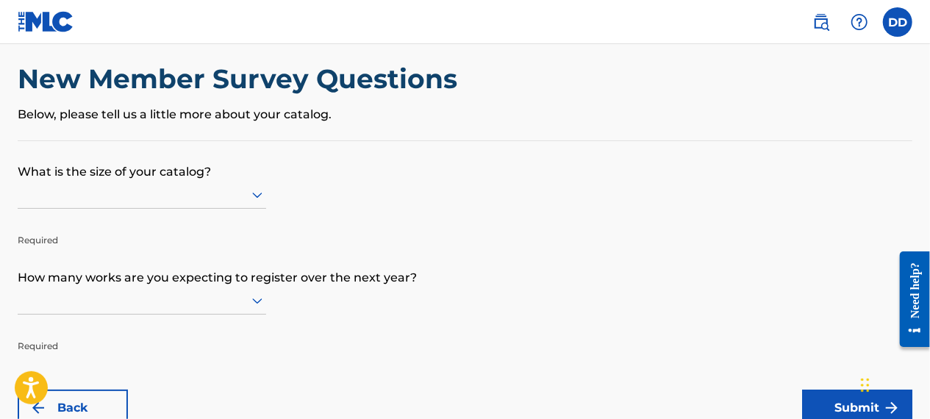
click at [196, 209] on div at bounding box center [142, 195] width 248 height 28
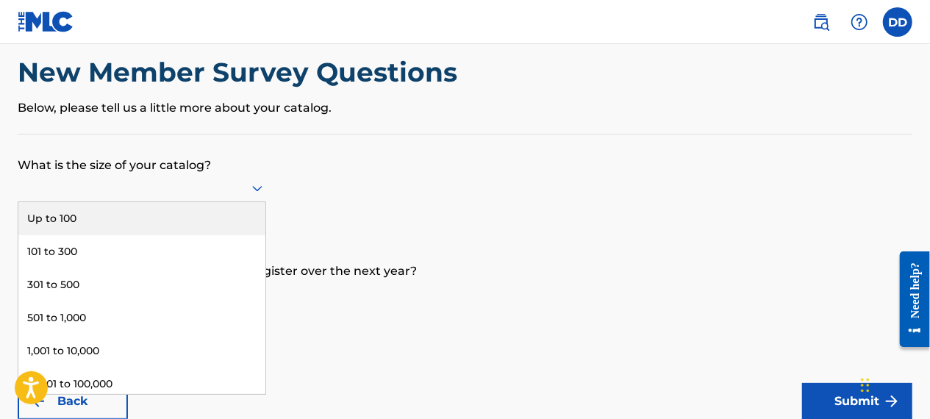
scroll to position [29, 0]
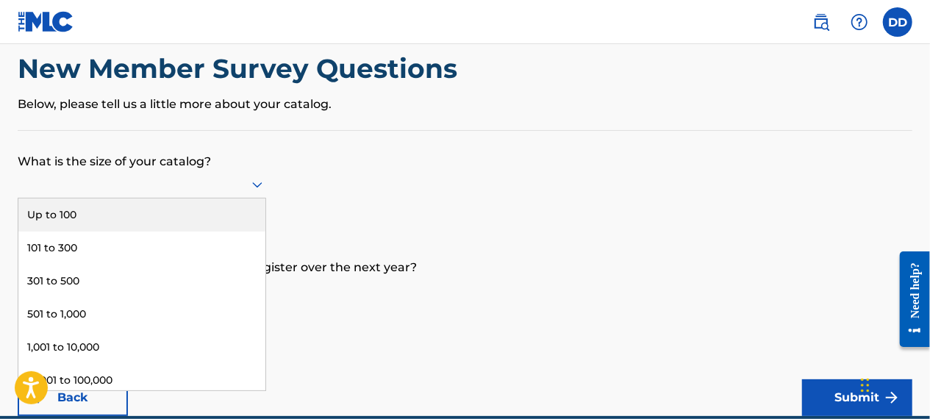
click at [132, 206] on div "Up to 100" at bounding box center [141, 214] width 247 height 33
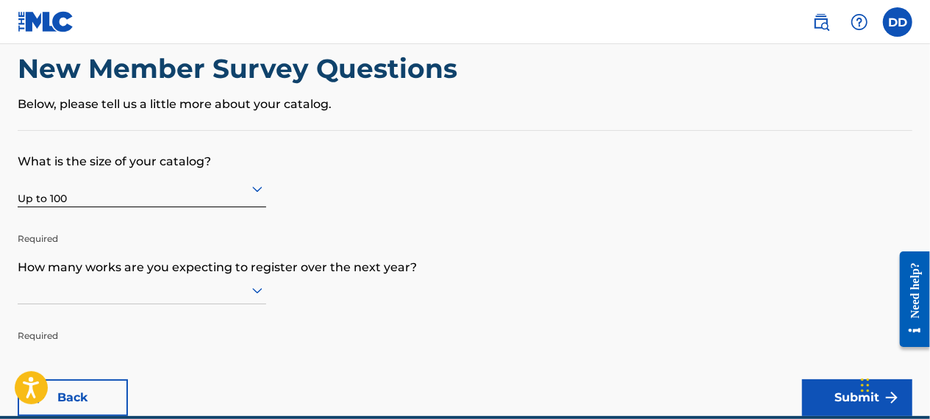
scroll to position [96, 0]
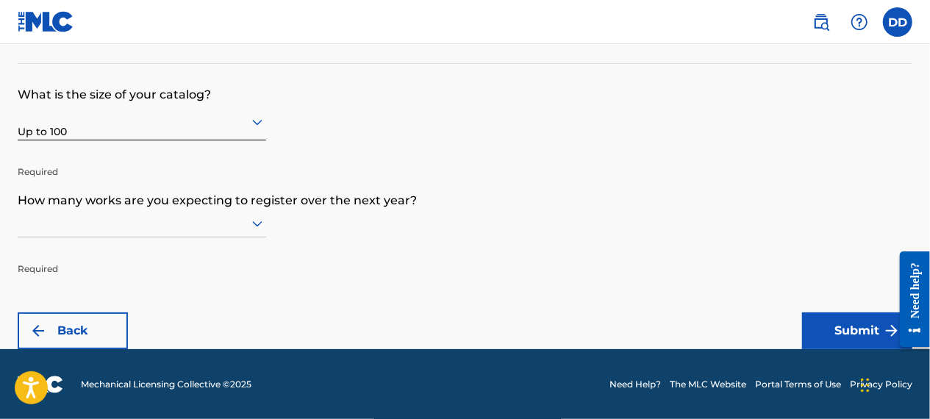
click at [223, 221] on div at bounding box center [142, 224] width 248 height 28
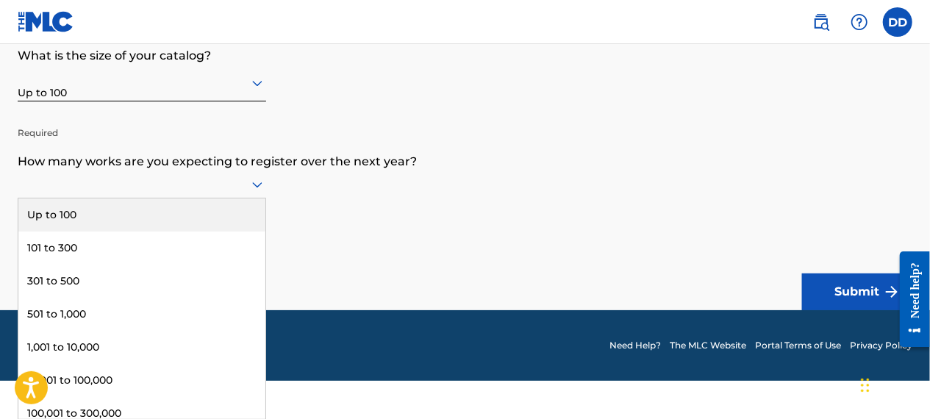
click at [168, 211] on div "Up to 100" at bounding box center [141, 214] width 247 height 33
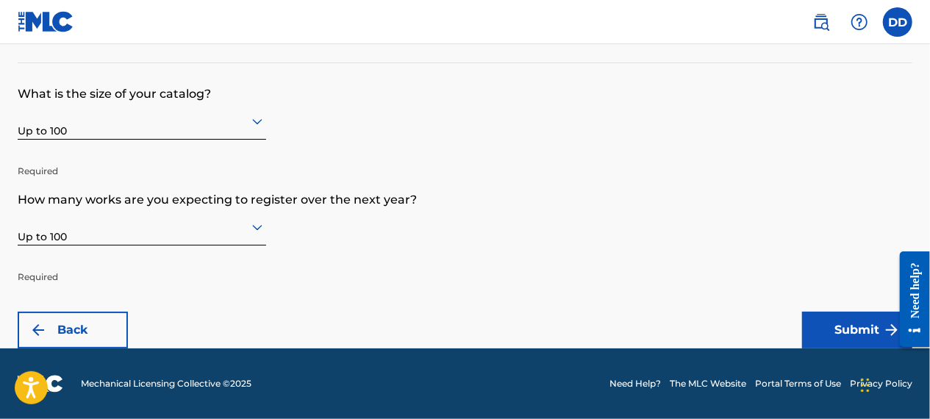
scroll to position [96, 0]
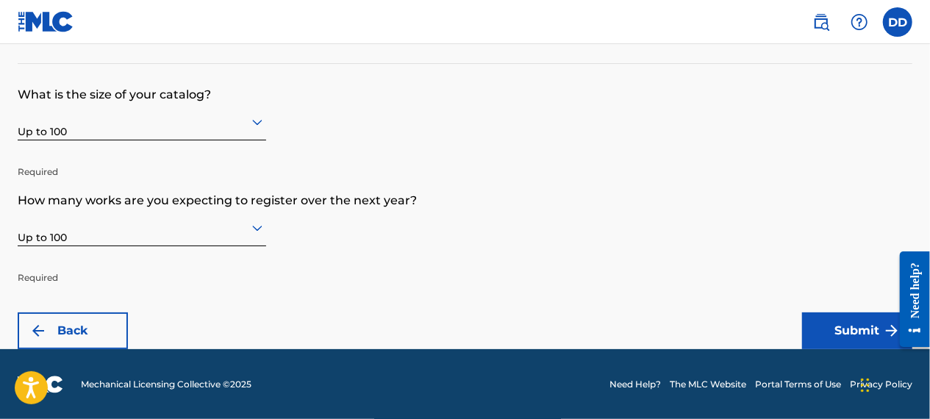
click at [879, 333] on button "Submit" at bounding box center [857, 330] width 110 height 37
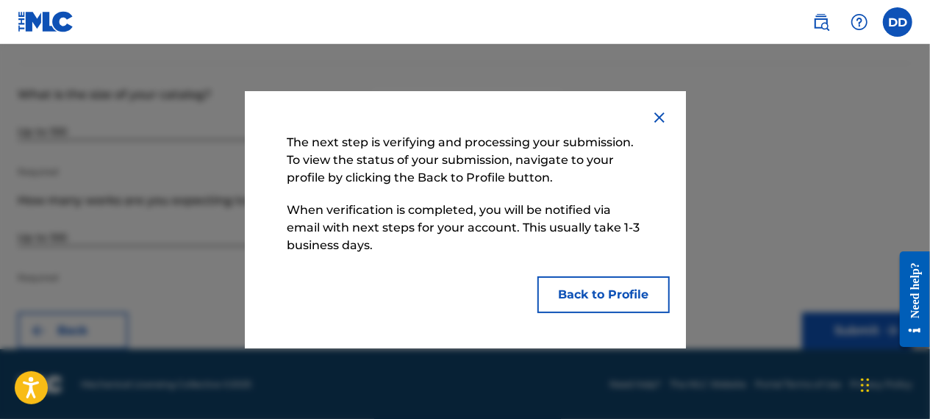
click at [612, 299] on button "Back to Profile" at bounding box center [603, 294] width 132 height 37
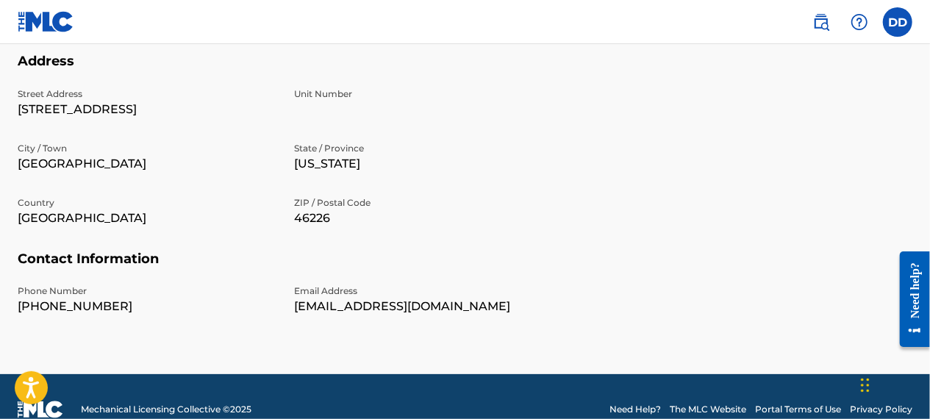
scroll to position [546, 0]
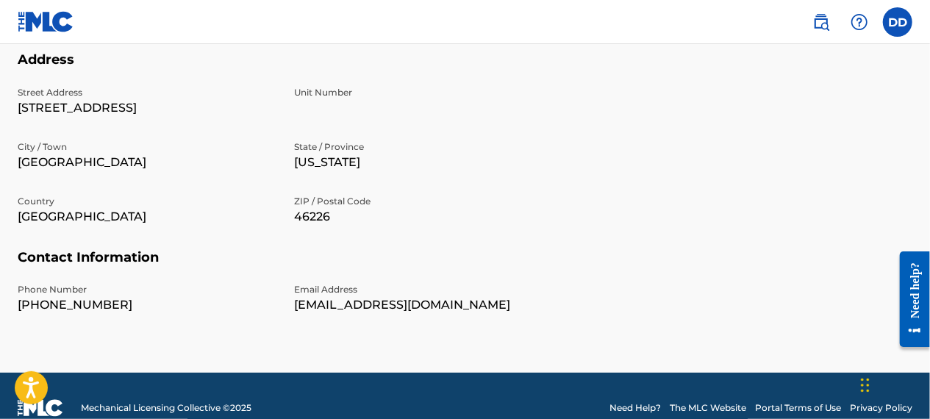
click at [379, 260] on h5 "Contact Information" at bounding box center [465, 266] width 895 height 35
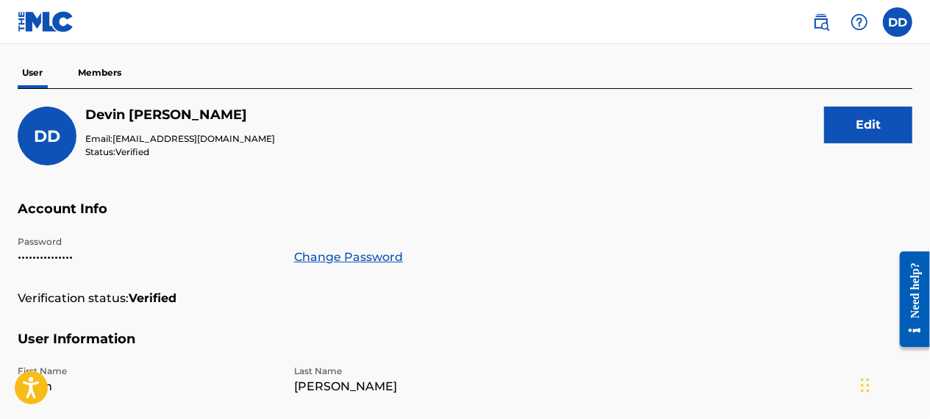
scroll to position [0, 0]
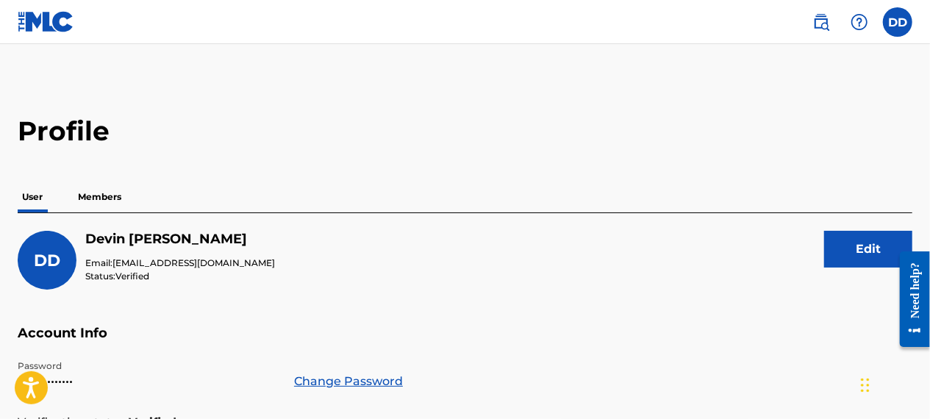
click at [107, 205] on p "Members" at bounding box center [100, 197] width 52 height 31
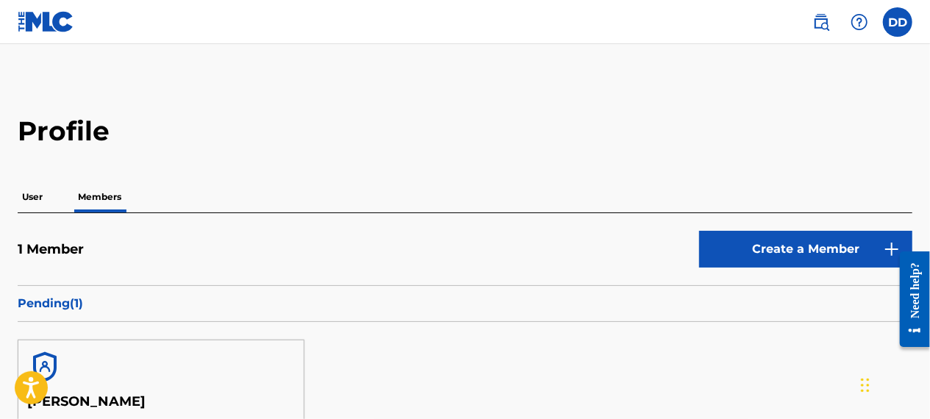
click at [902, 18] on label at bounding box center [897, 21] width 29 height 29
click at [898, 22] on input "DD [PERSON_NAME] [EMAIL_ADDRESS][DOMAIN_NAME] Notification Preferences Profile …" at bounding box center [898, 22] width 0 height 0
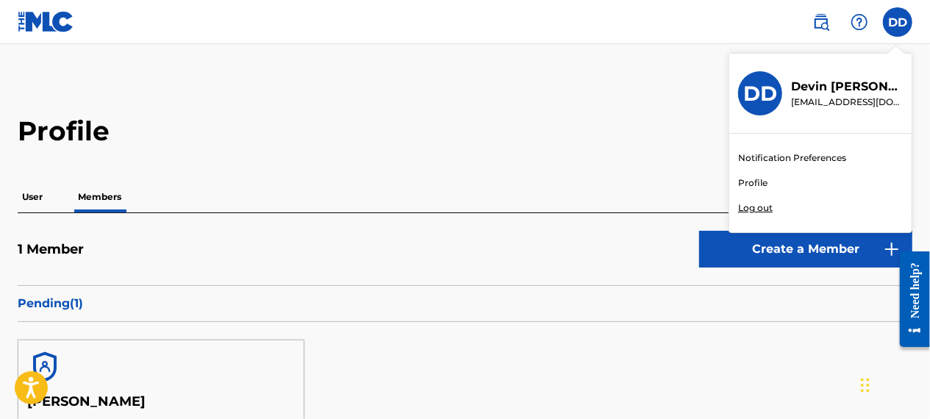
click at [760, 185] on link "Profile" at bounding box center [752, 182] width 29 height 13
